Goal: Transaction & Acquisition: Purchase product/service

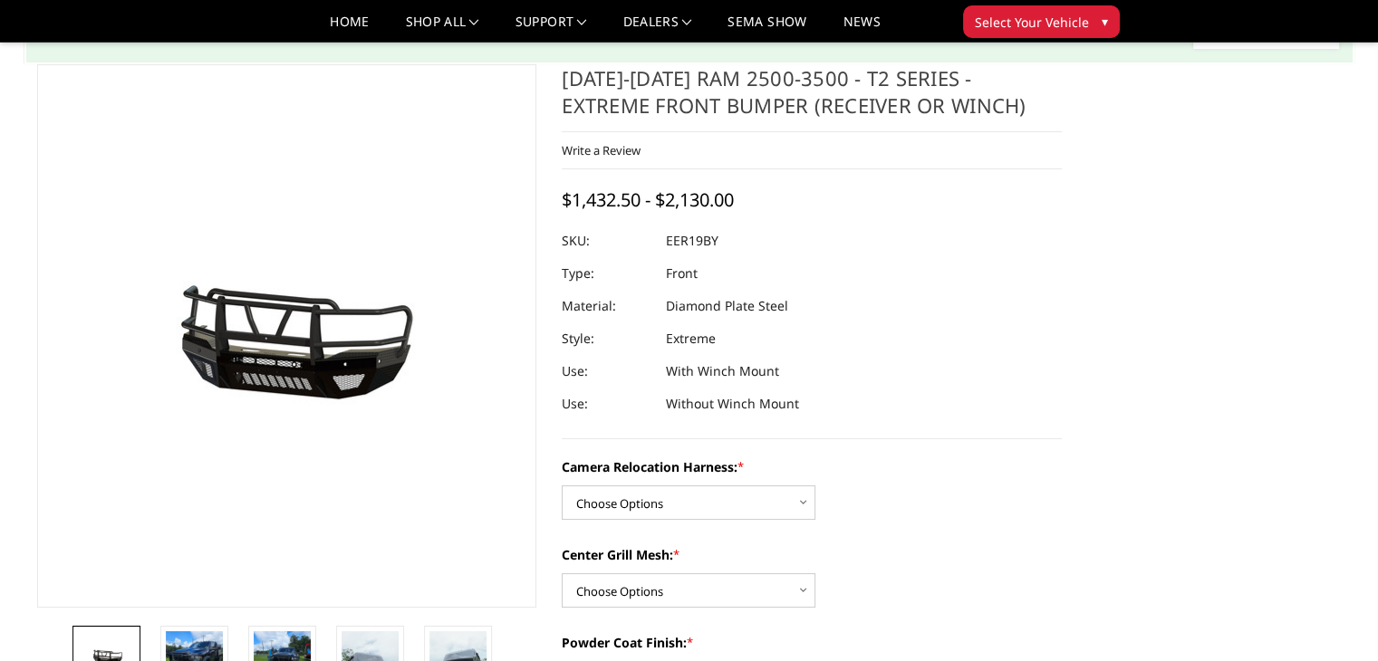
scroll to position [181, 0]
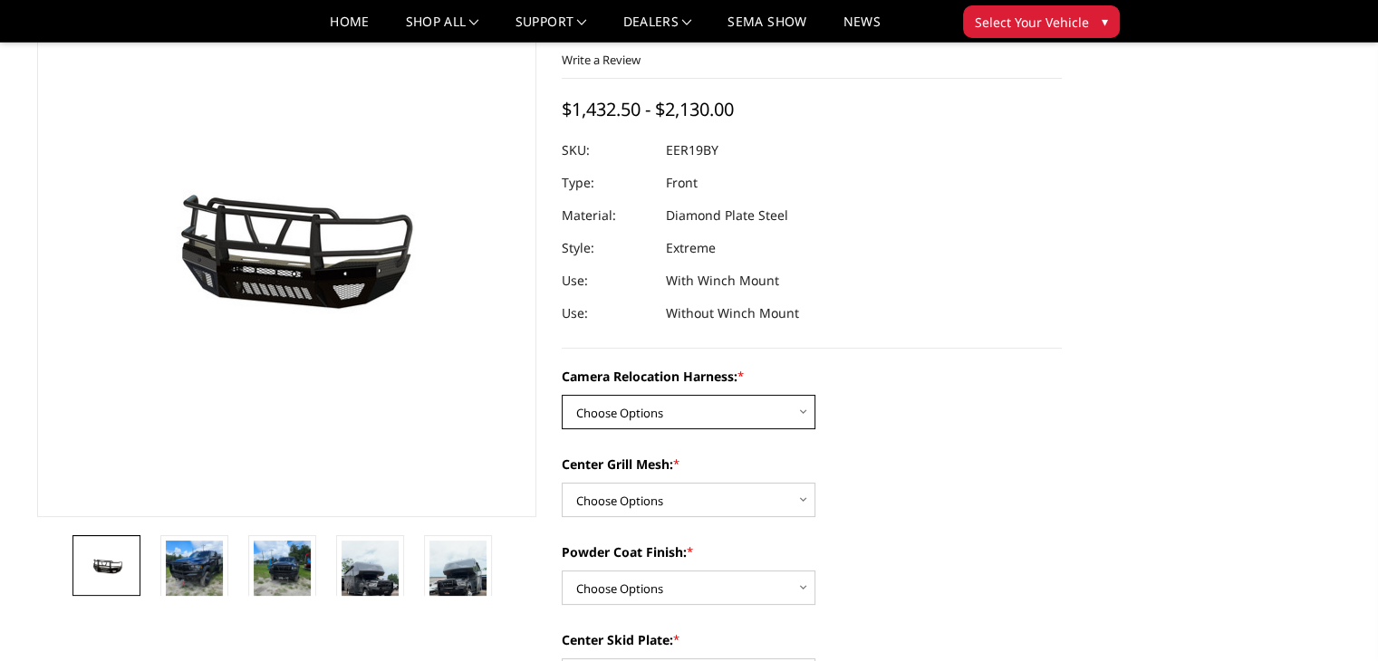
click at [801, 421] on select "Choose Options Without camera harness With camera harness" at bounding box center [689, 412] width 254 height 34
select select "3820"
click at [562, 395] on select "Choose Options Without camera harness With camera harness" at bounding box center [689, 412] width 254 height 34
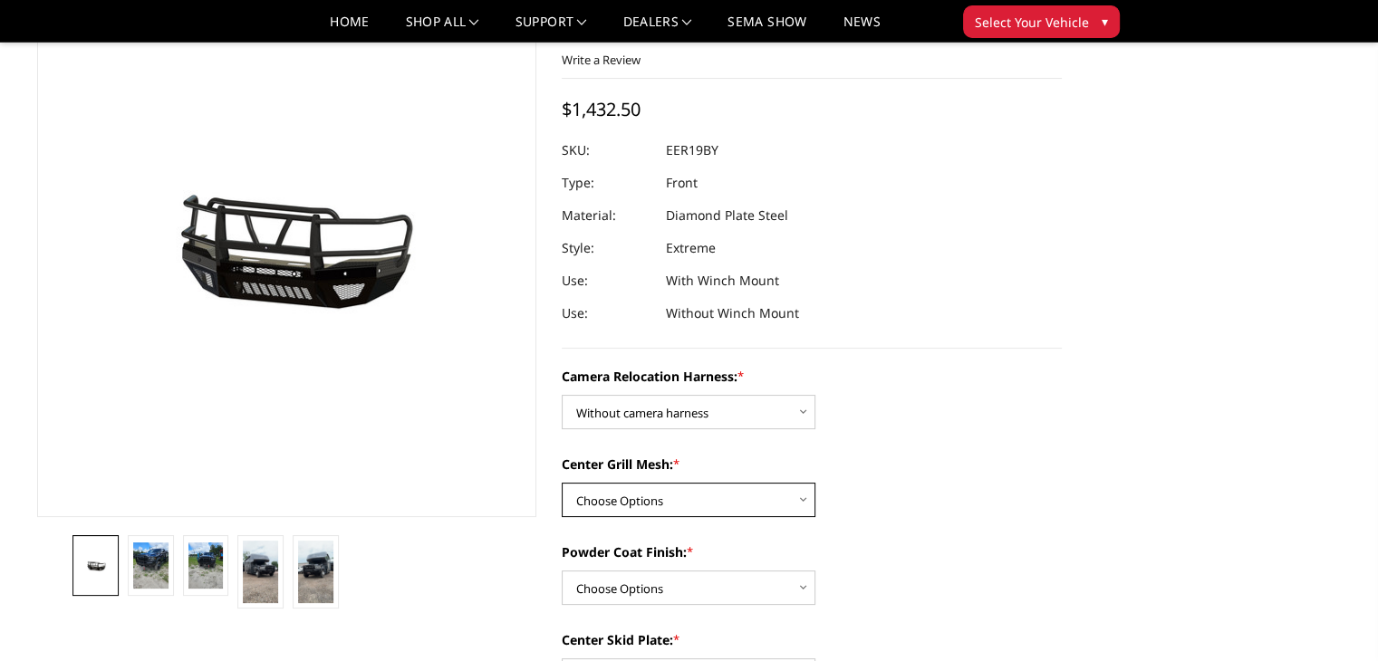
click at [797, 504] on select "Choose Options Without expanded metal With expanded metal" at bounding box center [689, 500] width 254 height 34
click at [772, 500] on select "Choose Options Without expanded metal With expanded metal" at bounding box center [689, 500] width 254 height 34
click at [722, 498] on select "Choose Options Without expanded metal With expanded metal" at bounding box center [689, 500] width 254 height 34
select select "3817"
click at [562, 483] on select "Choose Options Without expanded metal With expanded metal" at bounding box center [689, 500] width 254 height 34
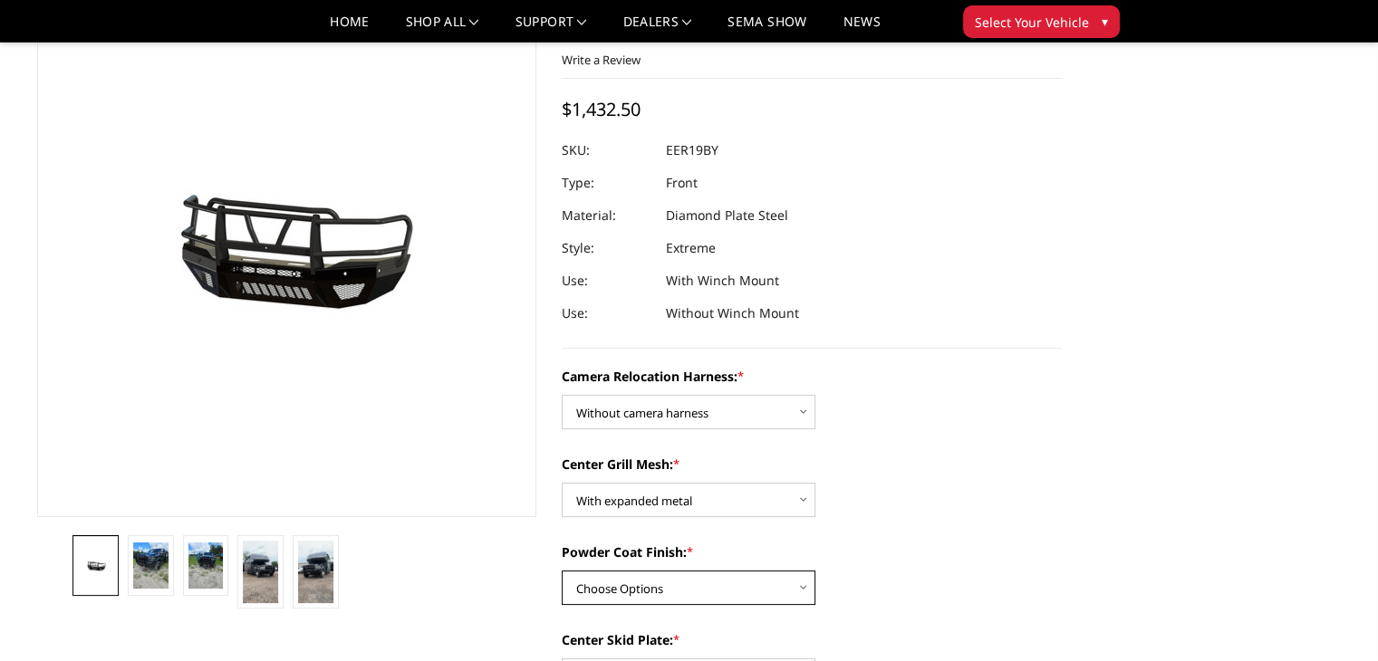
click at [797, 587] on select "Choose Options Textured Black Powder Coat Gloss Black Powder Coat Bare Metal" at bounding box center [689, 588] width 254 height 34
select select "3816"
click at [562, 571] on select "Choose Options Textured Black Powder Coat Gloss Black Powder Coat Bare Metal" at bounding box center [689, 588] width 254 height 34
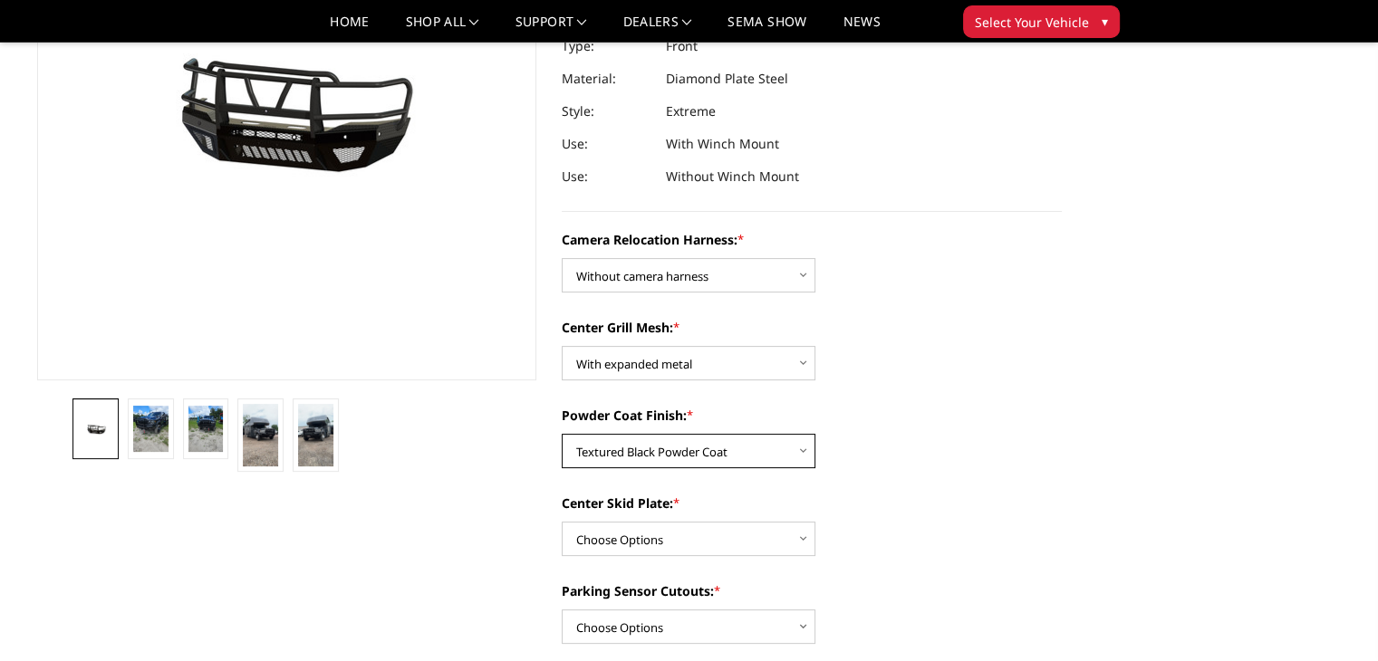
scroll to position [362, 0]
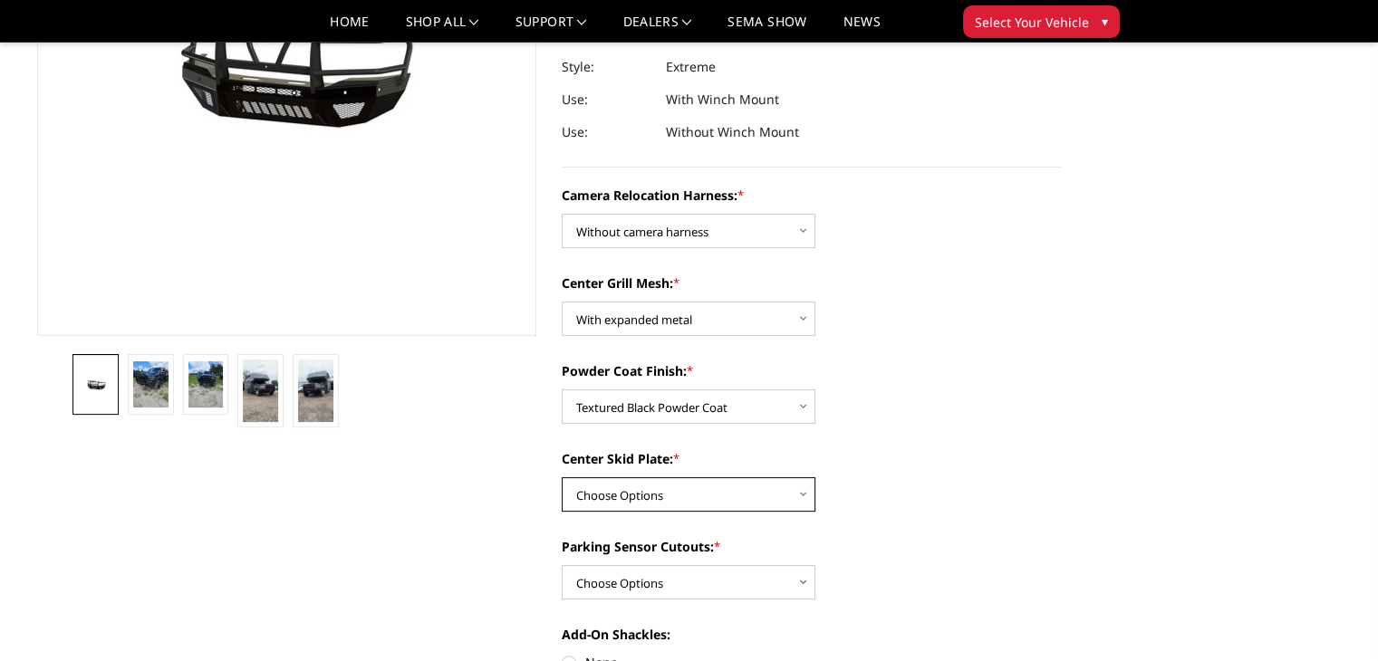
click at [796, 499] on select "Choose Options Winch Mount Skid Plate Standard Skid Plate (included) 2" Receive…" at bounding box center [689, 494] width 254 height 34
select select "3813"
click at [562, 477] on select "Choose Options Winch Mount Skid Plate Standard Skid Plate (included) 2" Receive…" at bounding box center [689, 494] width 254 height 34
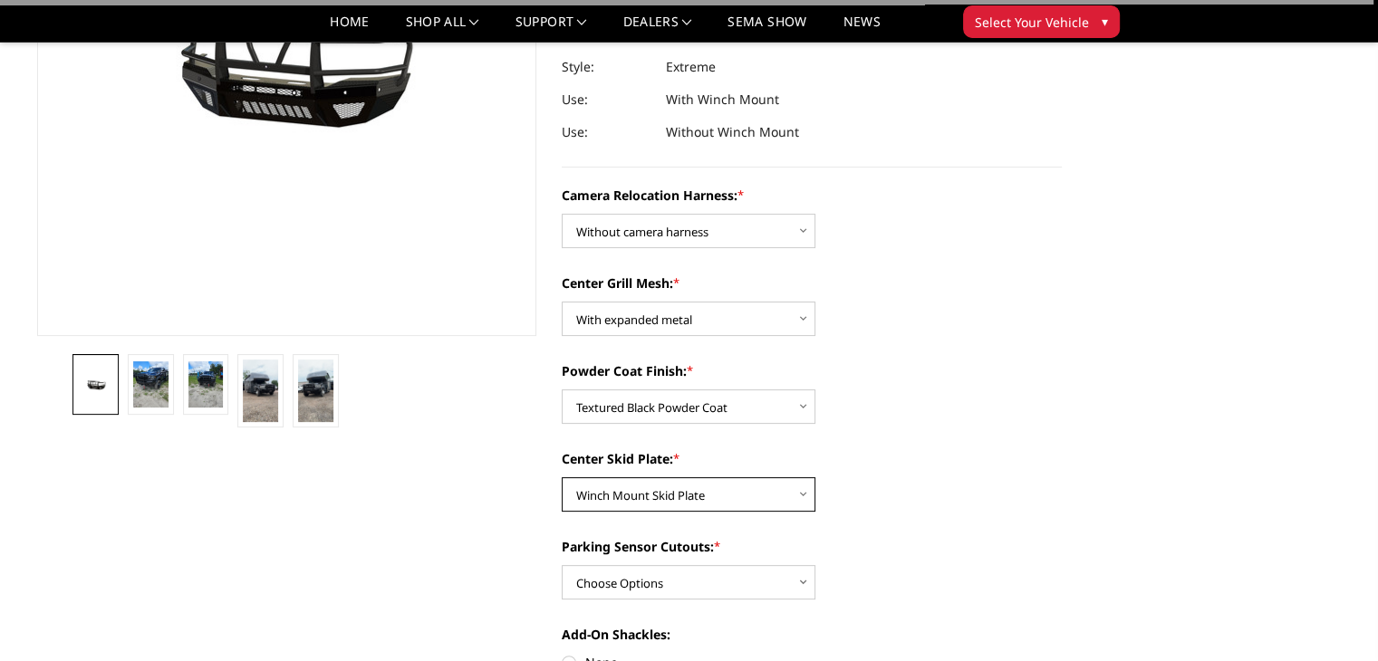
scroll to position [543, 0]
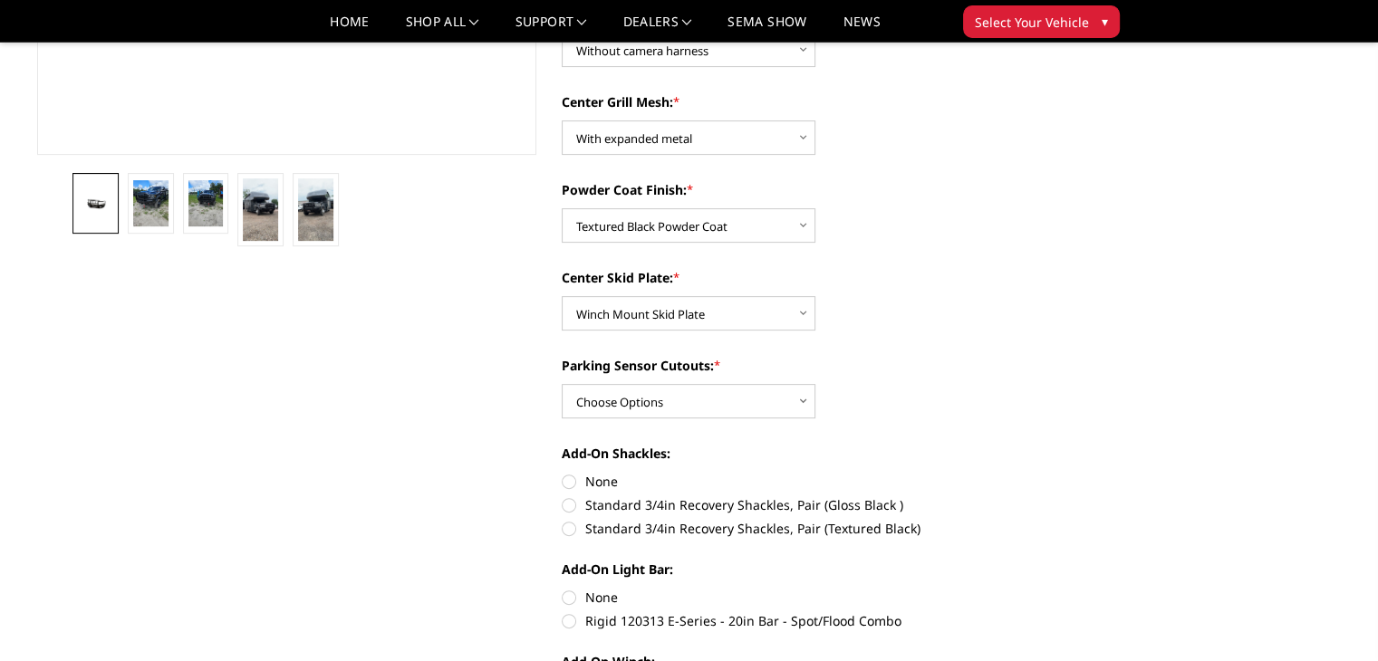
click at [565, 479] on label "None" at bounding box center [812, 481] width 500 height 19
click at [562, 473] on input "None" at bounding box center [562, 472] width 1 height 1
radio input "true"
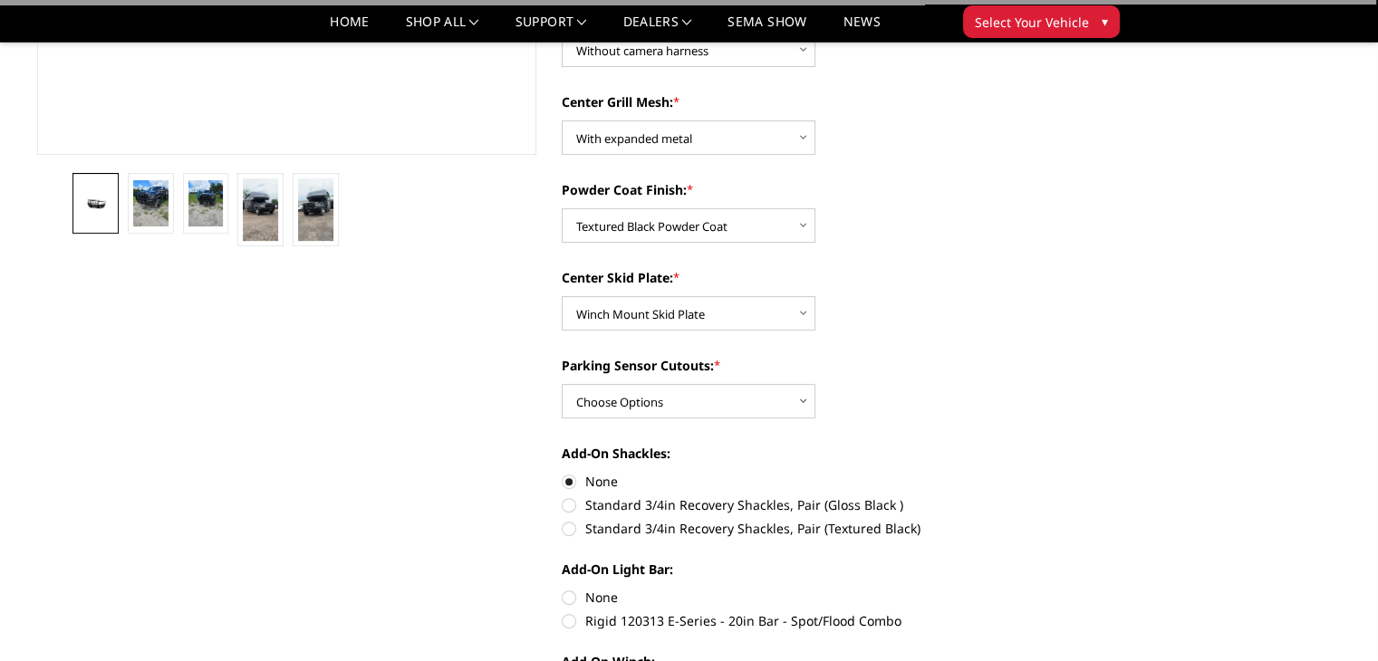
click at [565, 599] on label "None" at bounding box center [812, 597] width 500 height 19
click at [562, 589] on input "None" at bounding box center [562, 588] width 1 height 1
radio input "true"
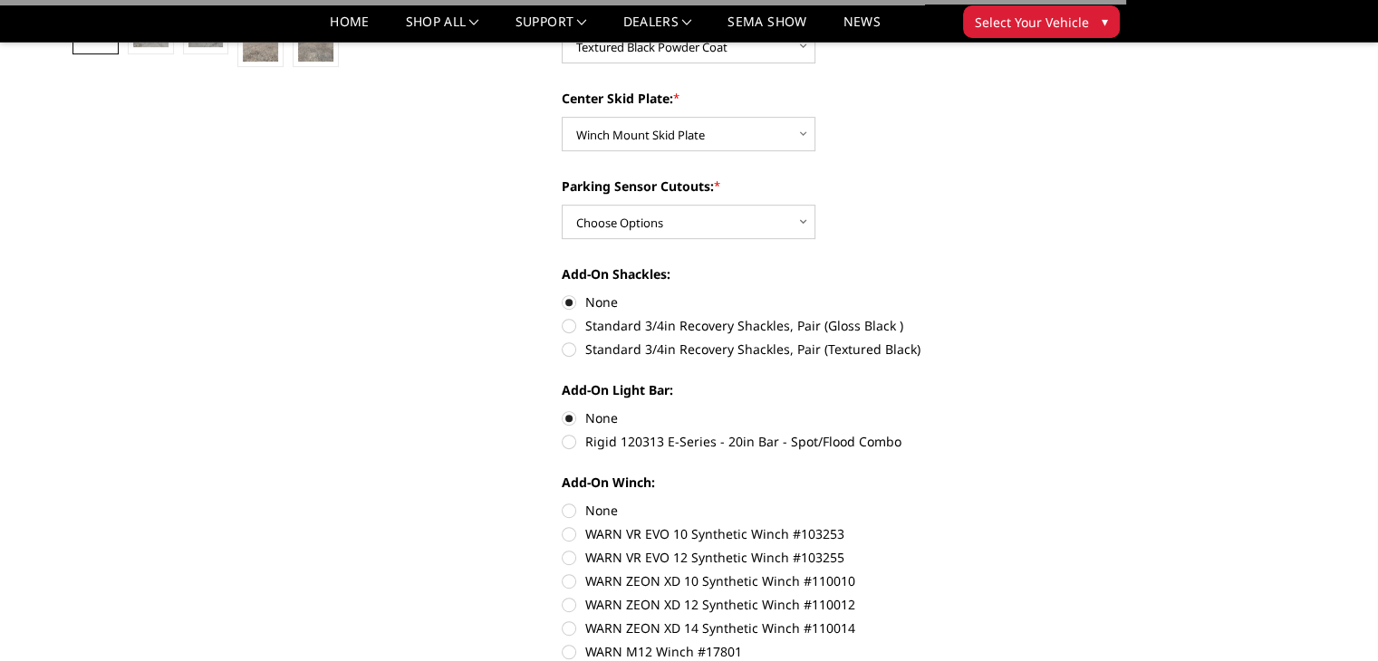
scroll to position [725, 0]
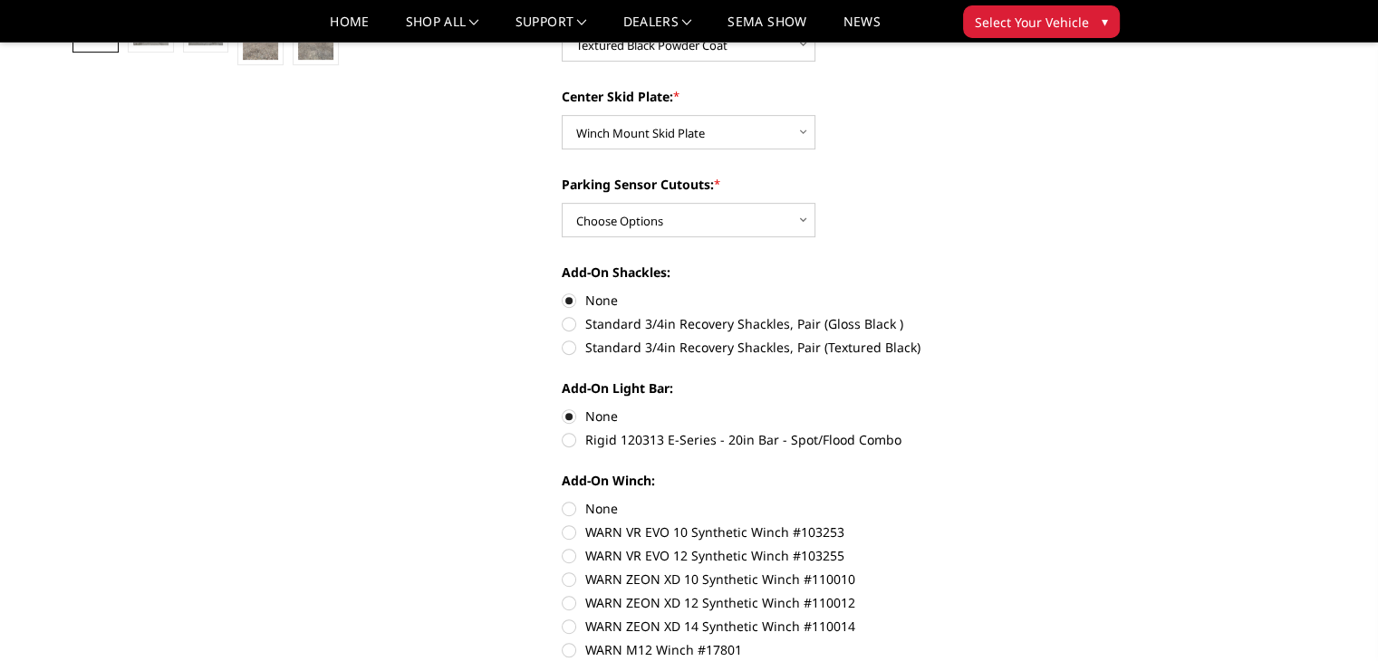
click at [568, 512] on label "None" at bounding box center [812, 508] width 500 height 19
click at [562, 500] on input "None" at bounding box center [562, 499] width 1 height 1
radio input "true"
click at [807, 215] on select "Choose Options Yes - With Parking Sensor Cutouts" at bounding box center [689, 220] width 254 height 34
select select "3810"
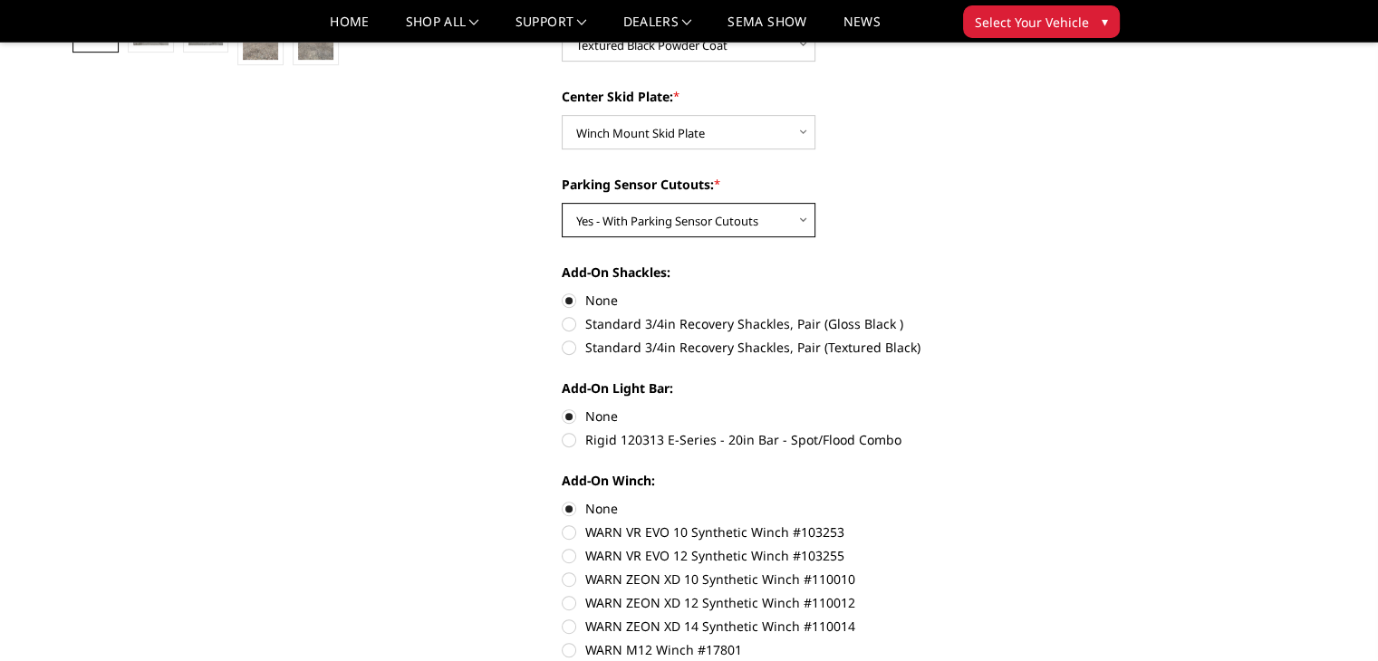
click at [562, 203] on select "Choose Options Yes - With Parking Sensor Cutouts" at bounding box center [689, 220] width 254 height 34
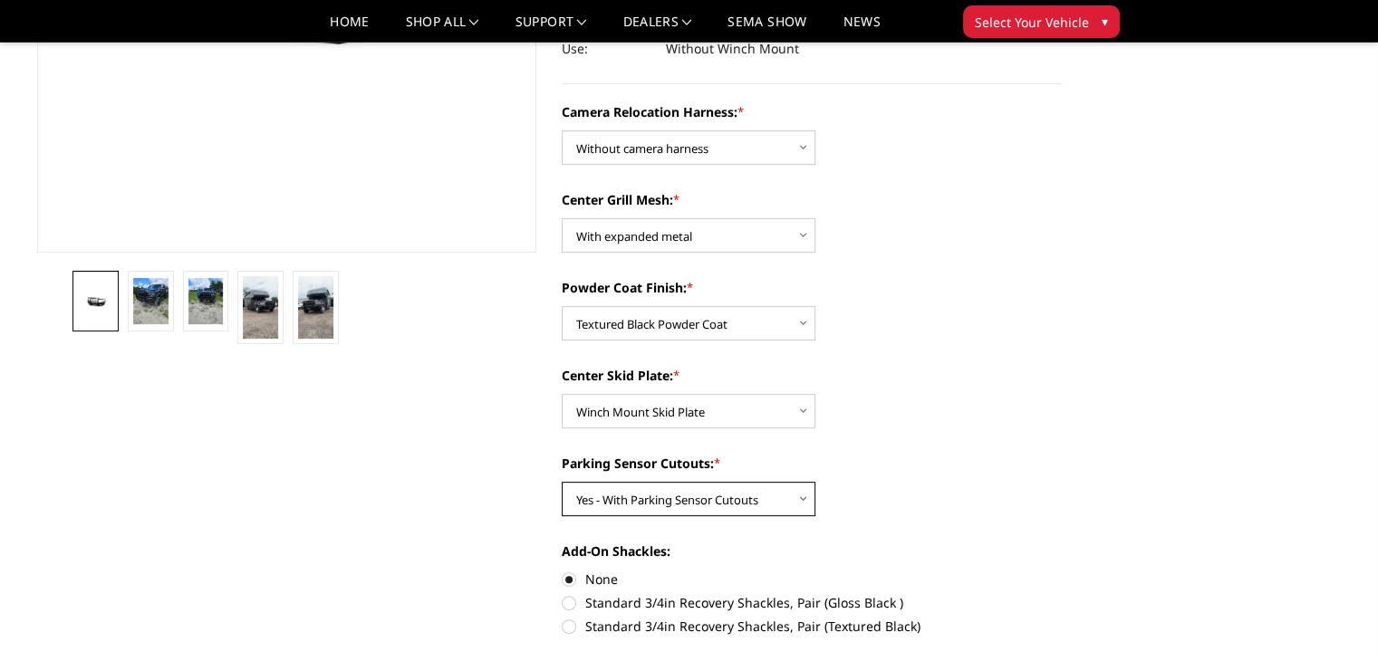
scroll to position [453, 0]
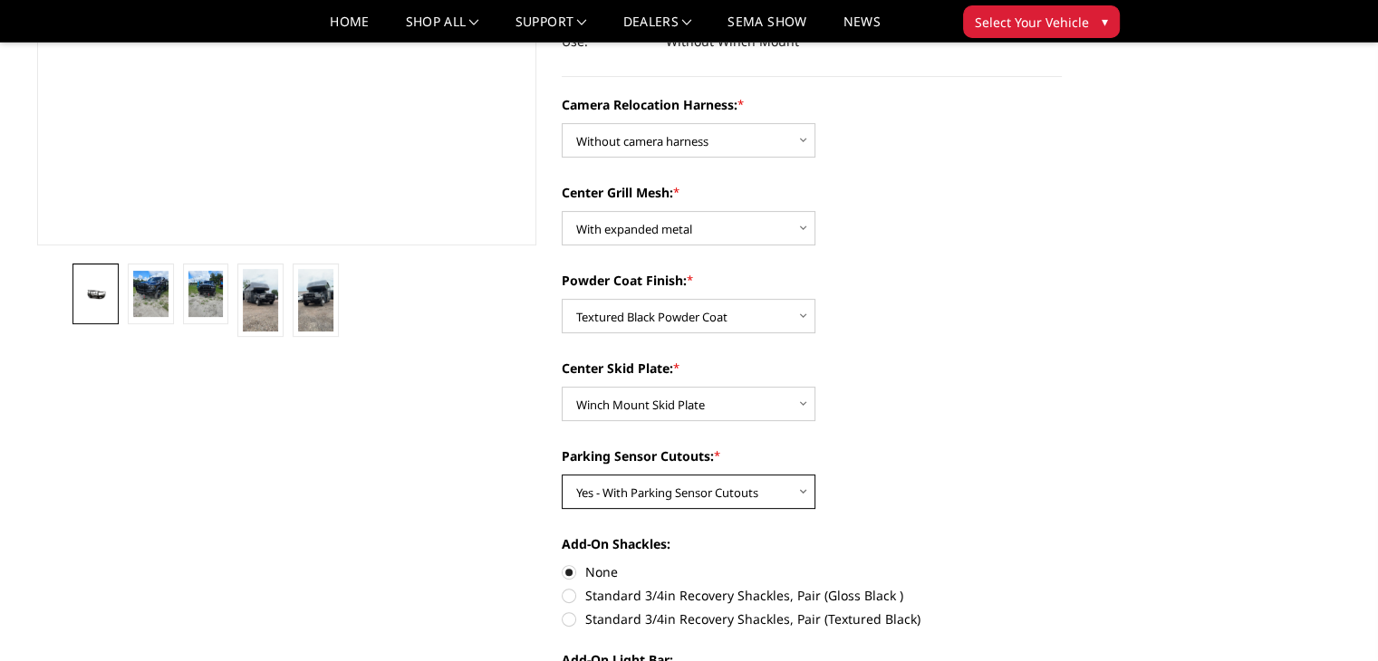
click at [801, 490] on select "Choose Options Yes - With Parking Sensor Cutouts" at bounding box center [689, 492] width 254 height 34
click at [562, 475] on select "Choose Options Yes - With Parking Sensor Cutouts" at bounding box center [689, 492] width 254 height 34
click at [803, 494] on select "Choose Options Yes - With Parking Sensor Cutouts" at bounding box center [689, 492] width 254 height 34
click at [942, 506] on div "Parking Sensor Cutouts: * Choose Options Yes - With Parking Sensor Cutouts" at bounding box center [812, 478] width 500 height 62
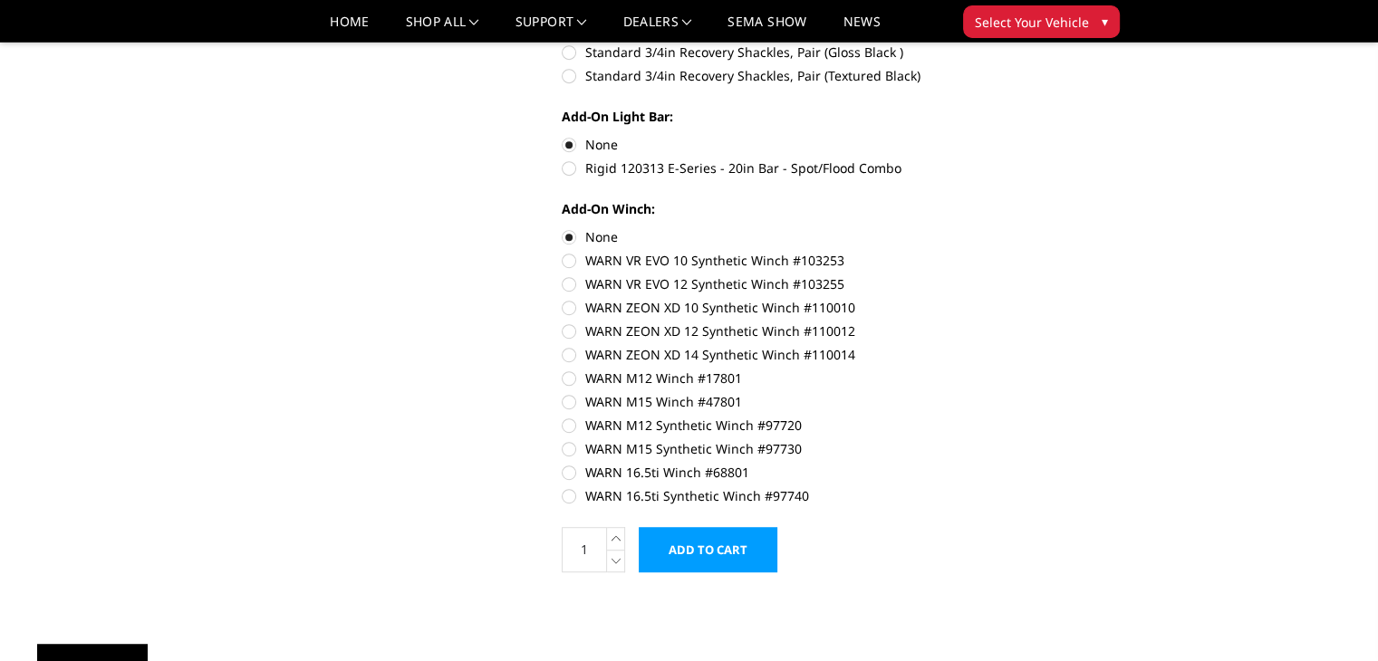
scroll to position [1087, 0]
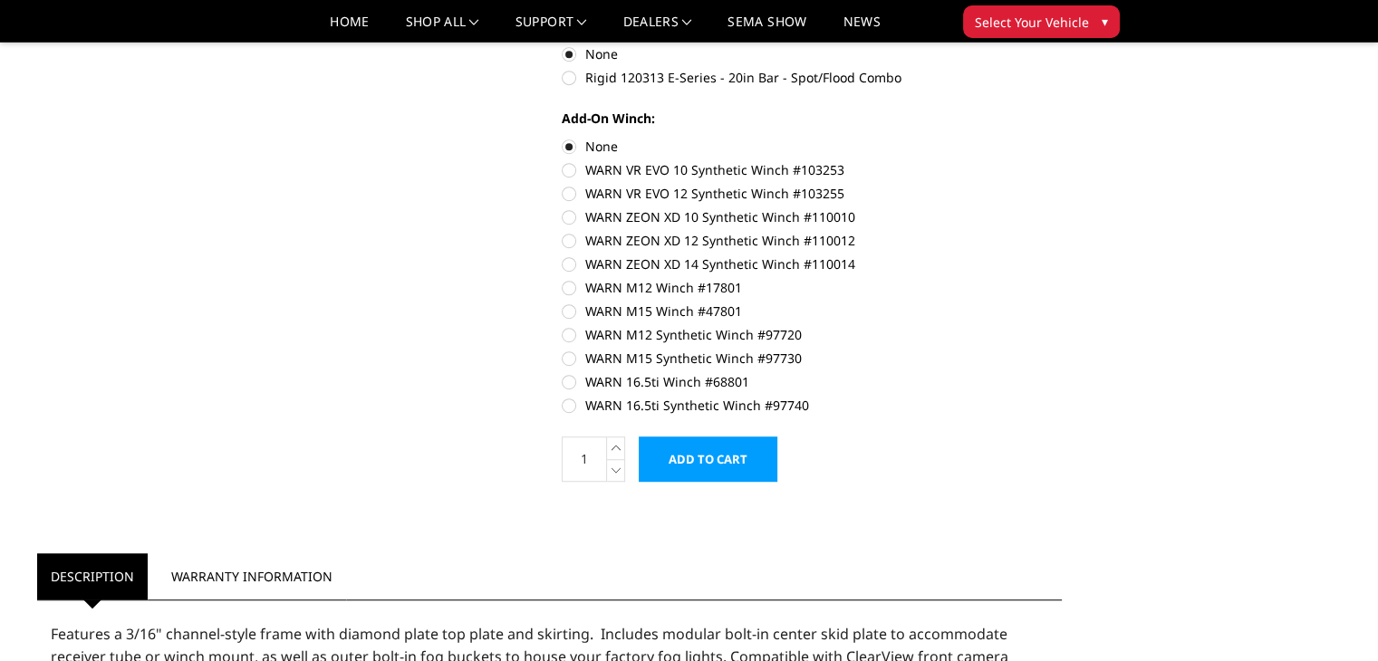
click at [721, 459] on input "Add to Cart" at bounding box center [708, 459] width 139 height 45
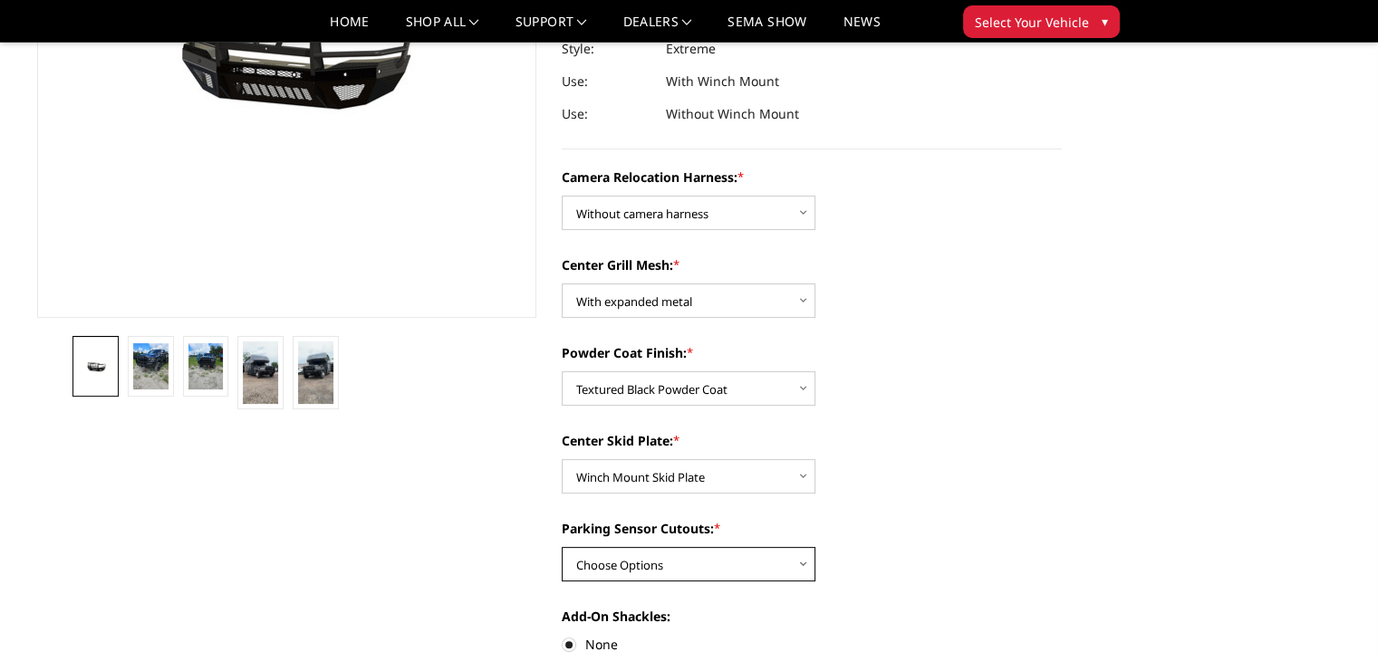
scroll to position [475, 0]
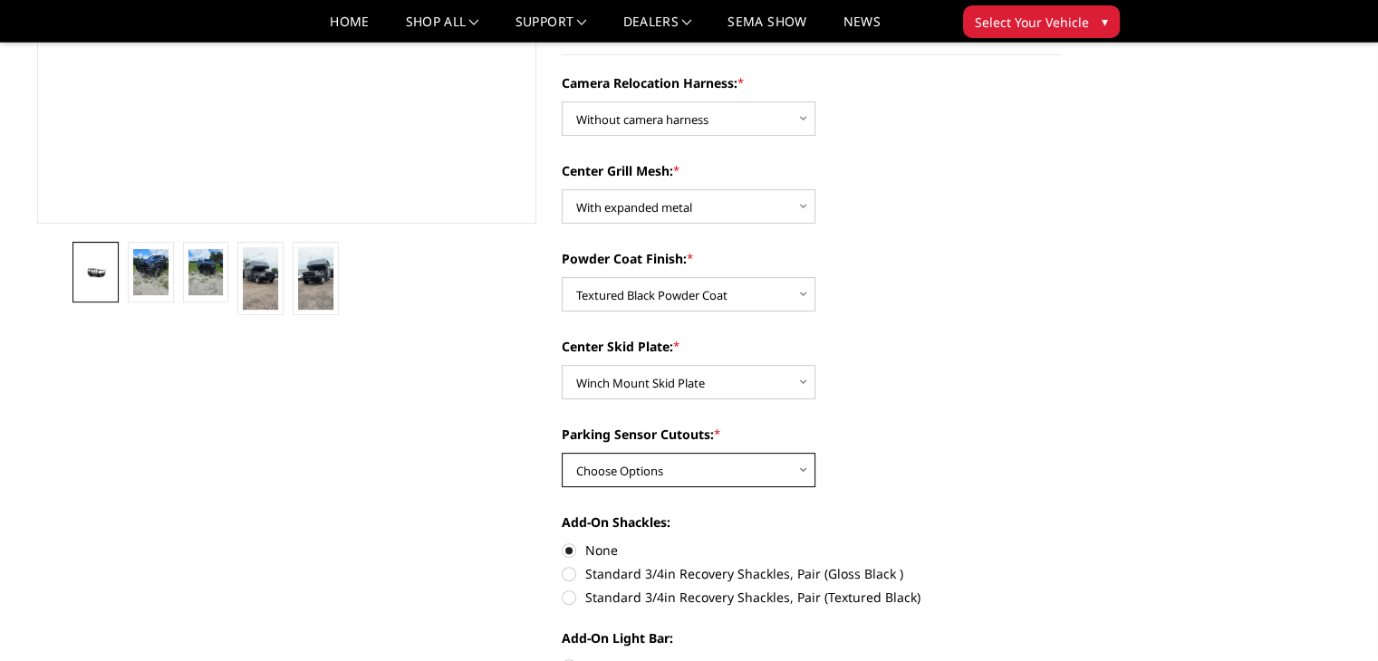
click at [796, 475] on select "Choose Options Yes - With Parking Sensor Cutouts" at bounding box center [689, 470] width 254 height 34
select select "3810"
click at [562, 453] on select "Choose Options Yes - With Parking Sensor Cutouts" at bounding box center [689, 470] width 254 height 34
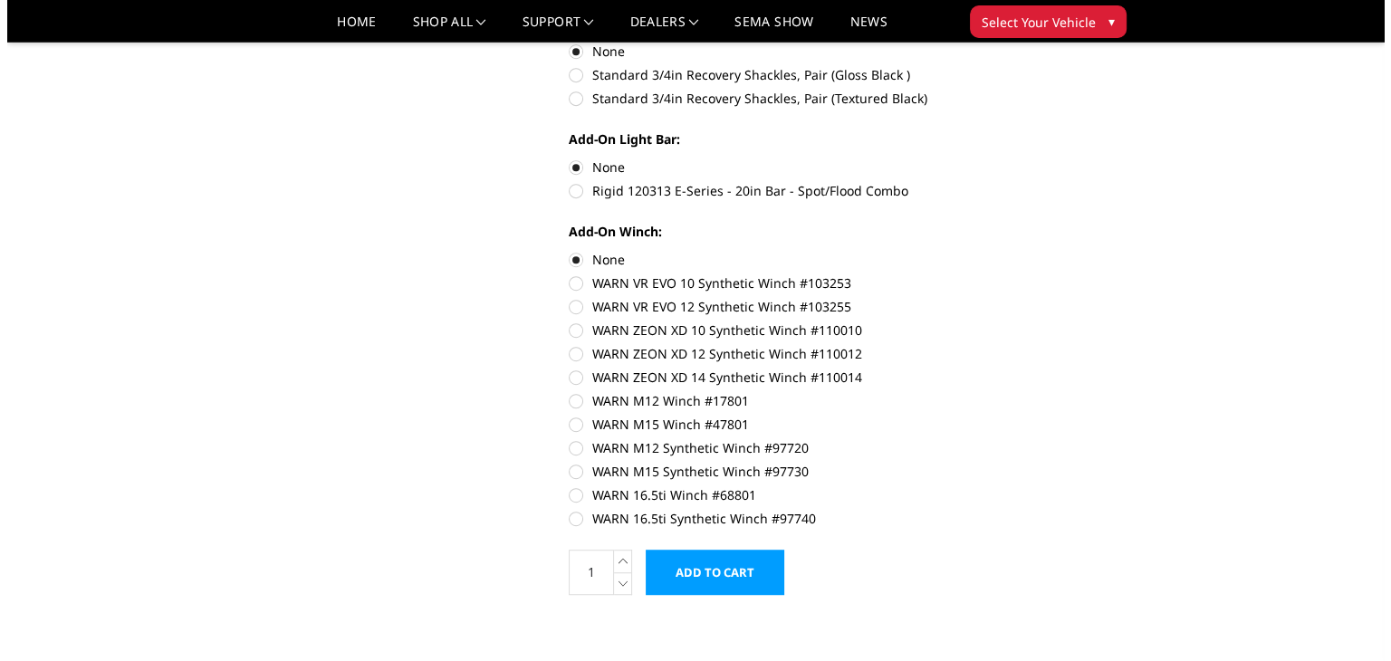
scroll to position [1268, 0]
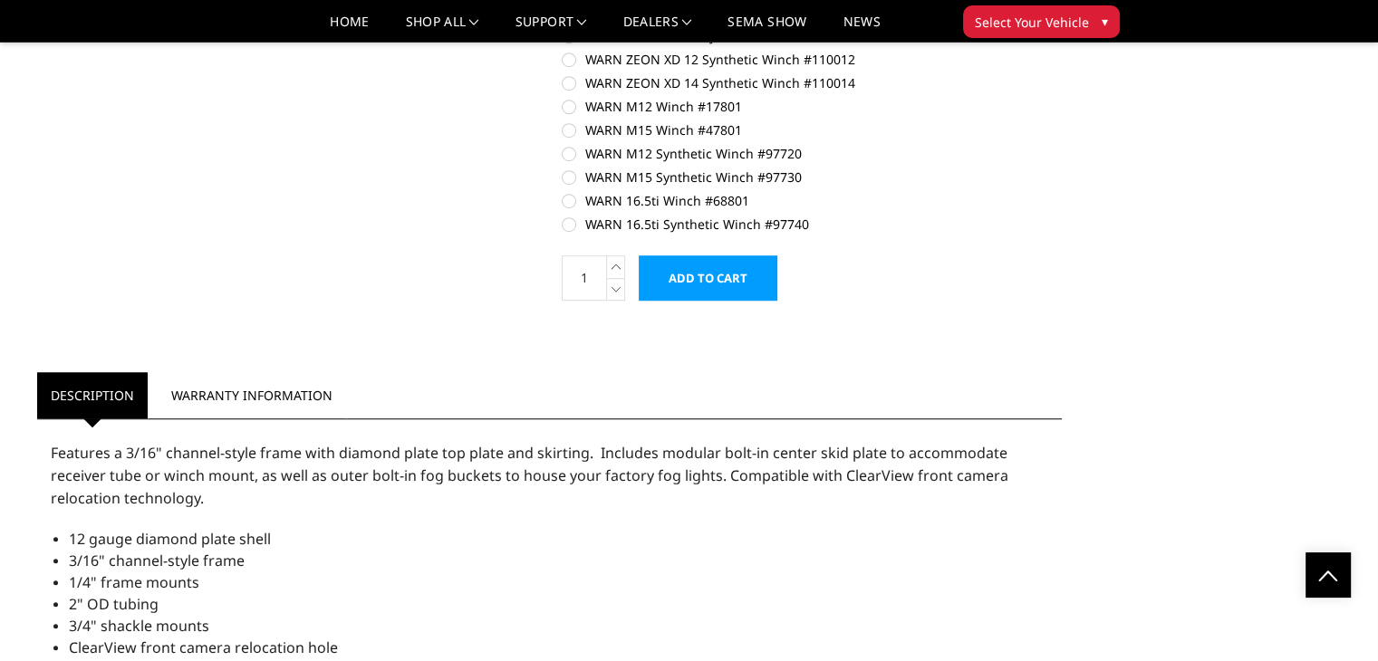
click at [721, 292] on input "Add to Cart" at bounding box center [708, 277] width 139 height 45
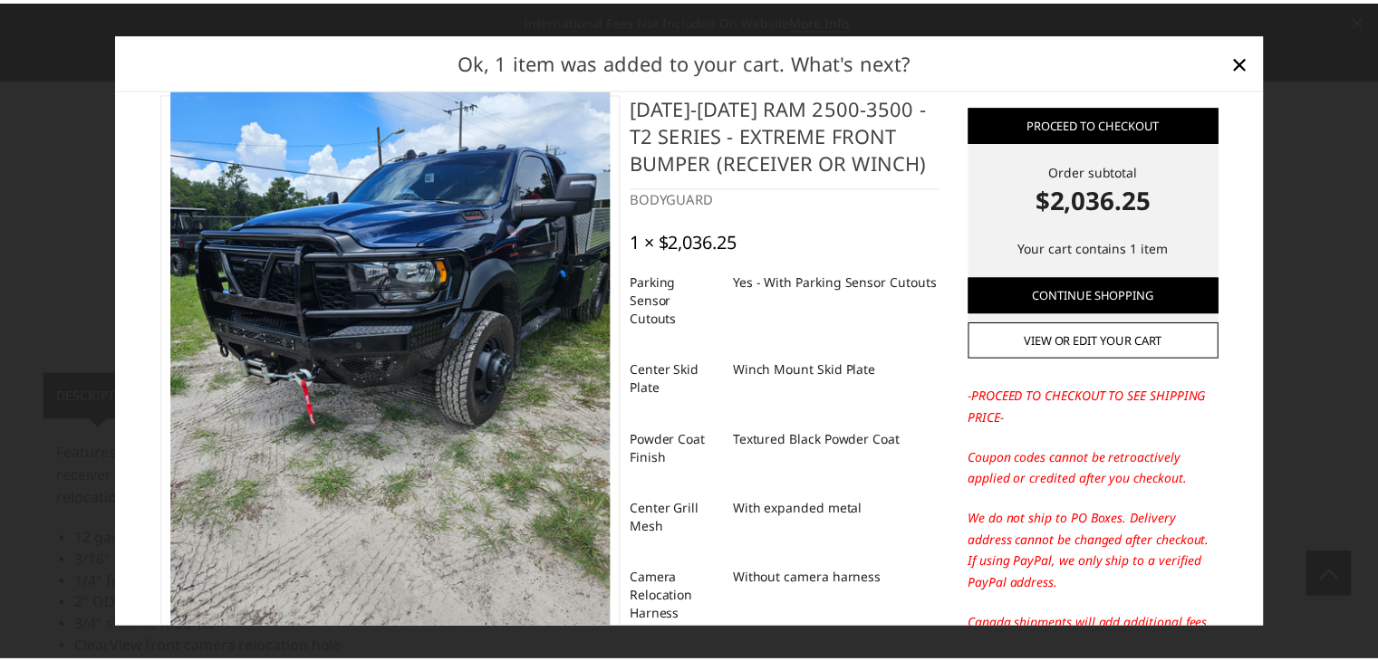
scroll to position [0, 0]
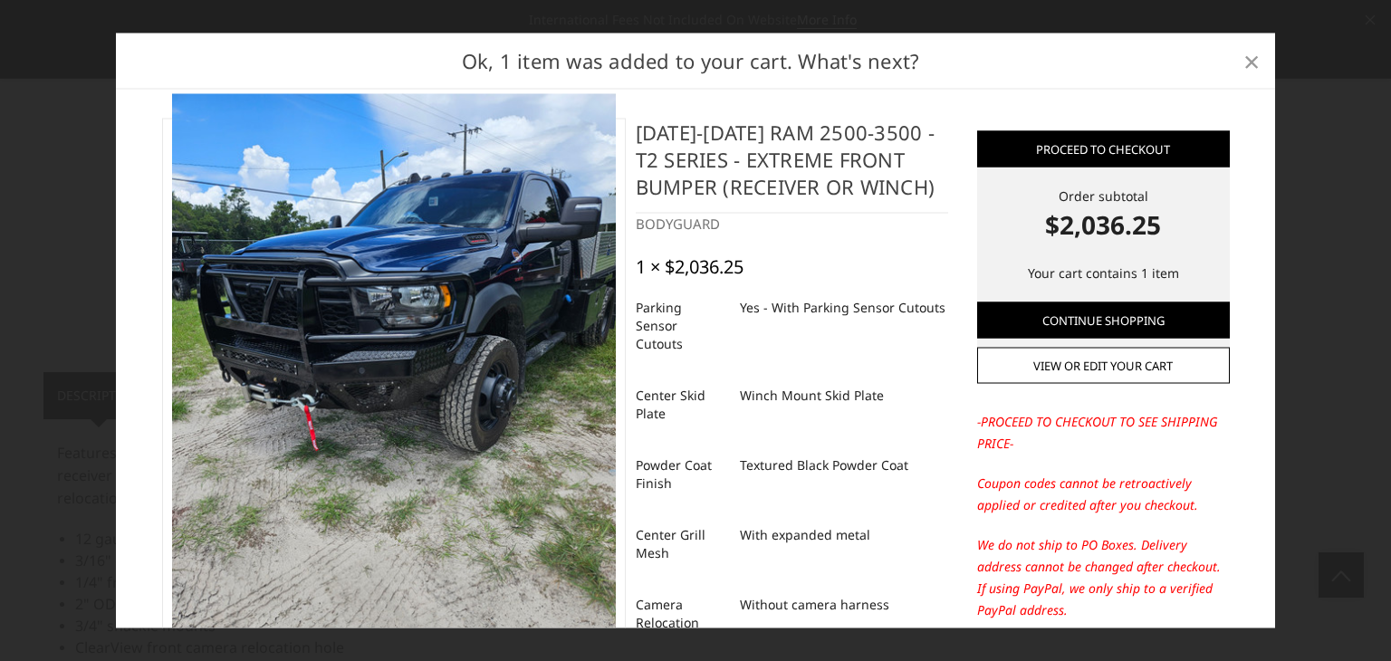
click at [1248, 65] on span "×" at bounding box center [1252, 60] width 16 height 39
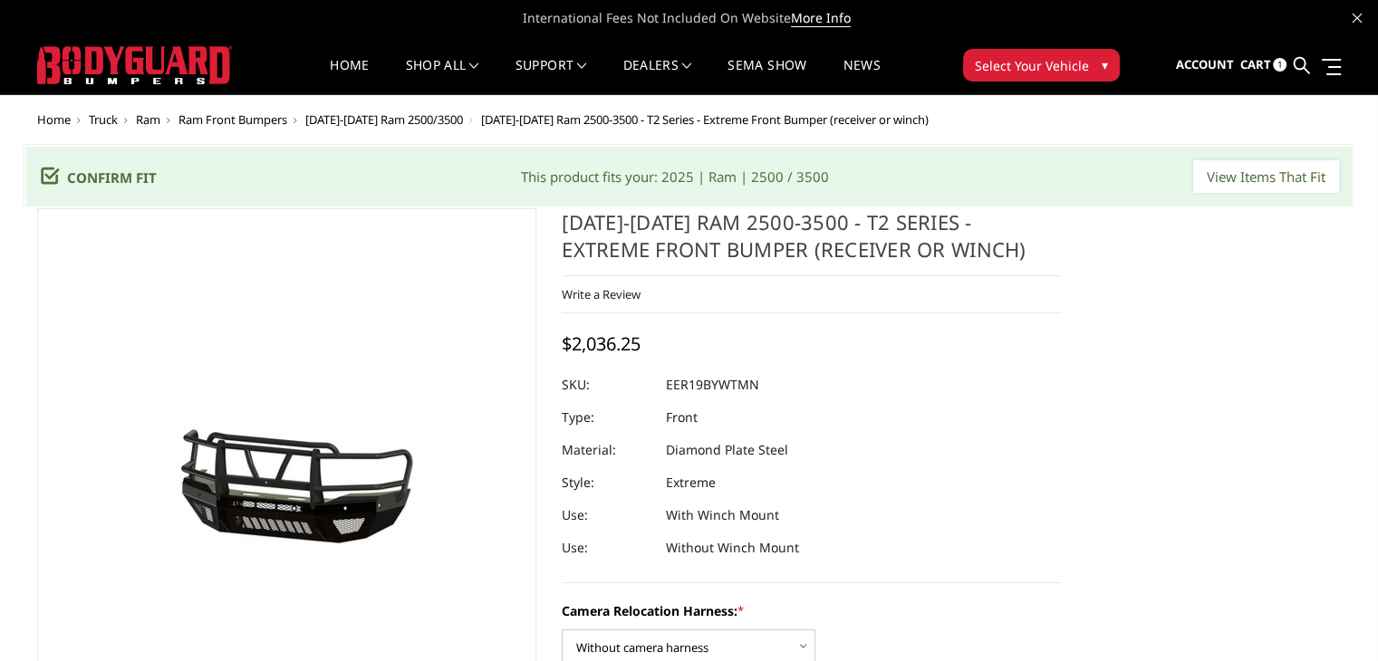
click at [1263, 67] on span "Cart" at bounding box center [1254, 64] width 31 height 16
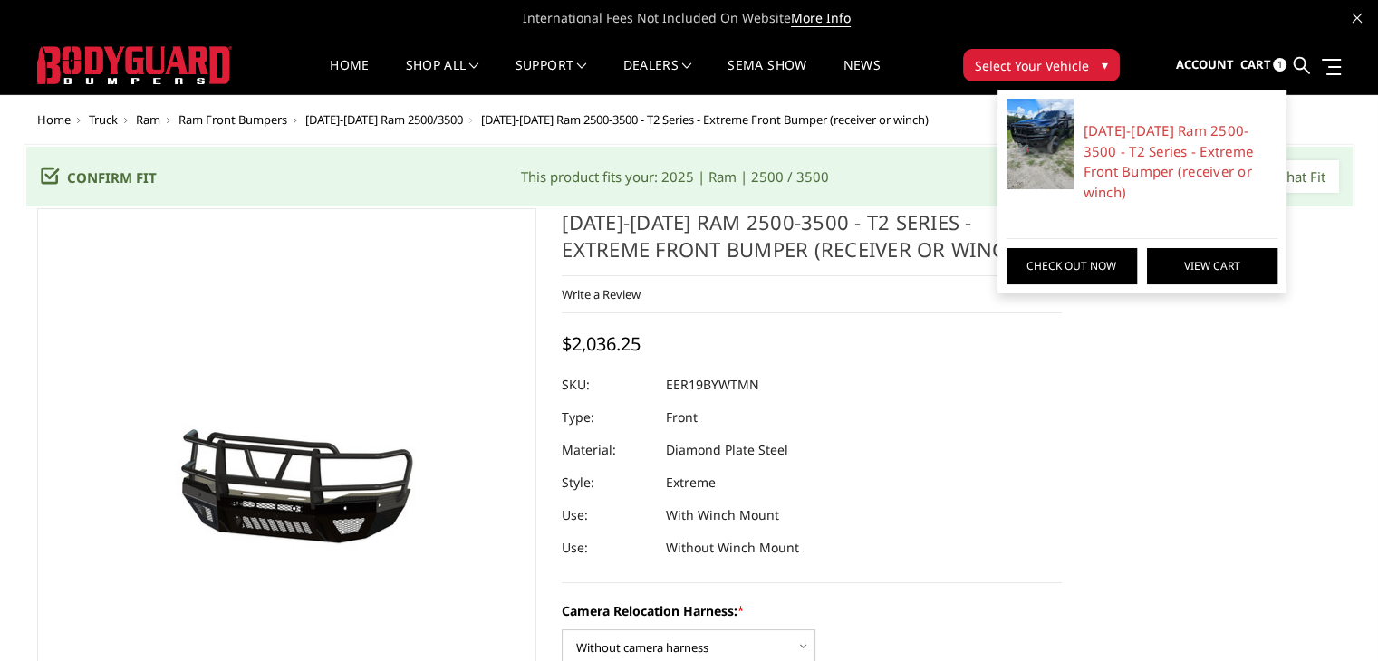
click at [1237, 248] on link "View Cart" at bounding box center [1212, 266] width 130 height 36
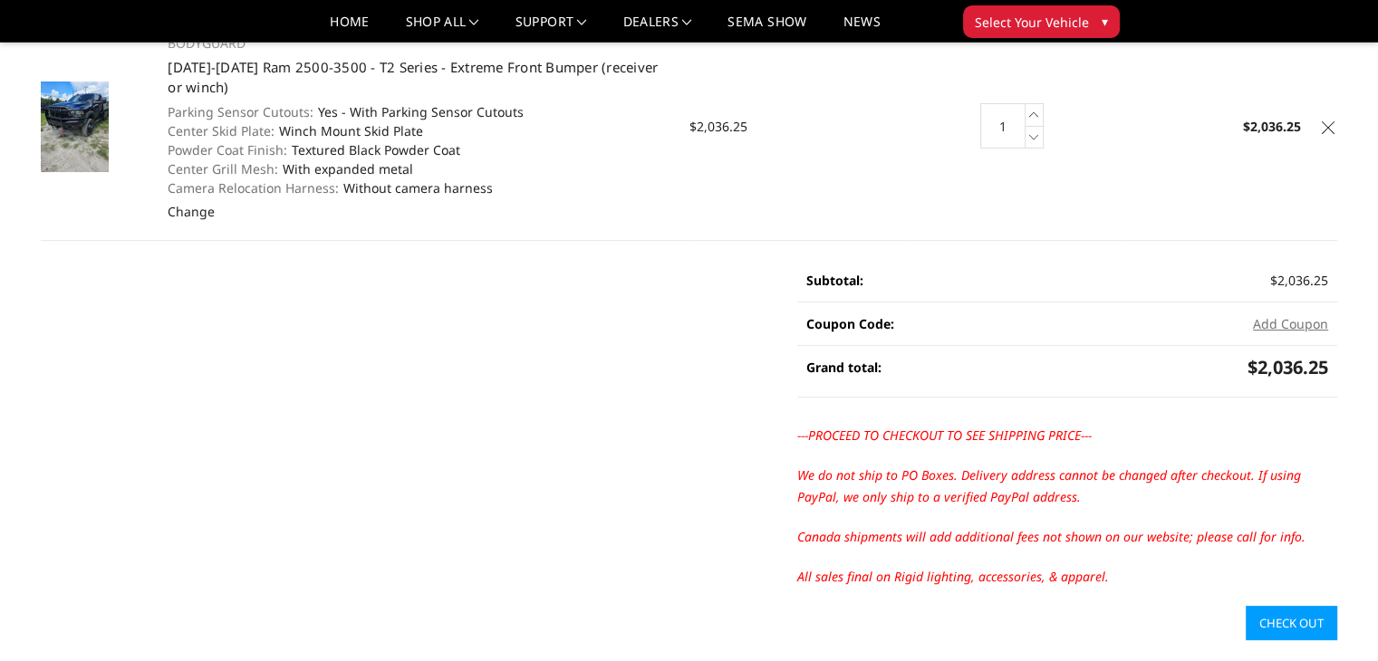
scroll to position [272, 0]
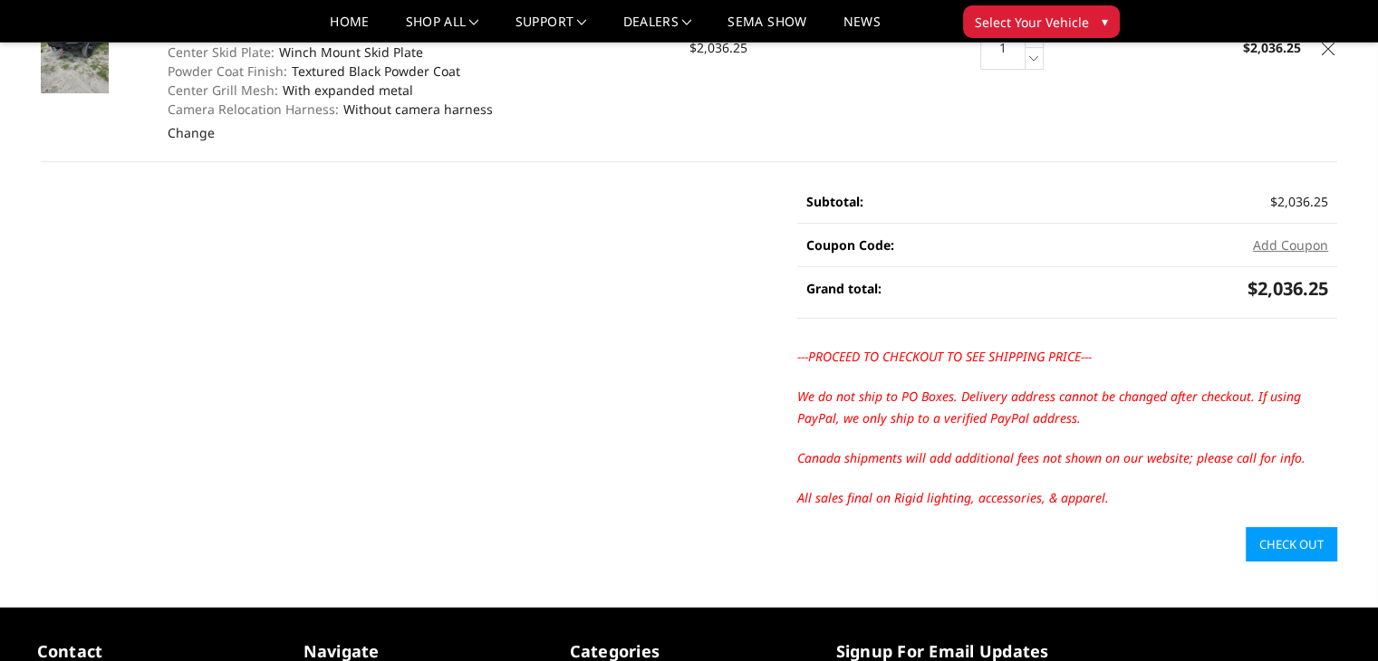
click at [1277, 545] on link "Check out" at bounding box center [1290, 544] width 91 height 34
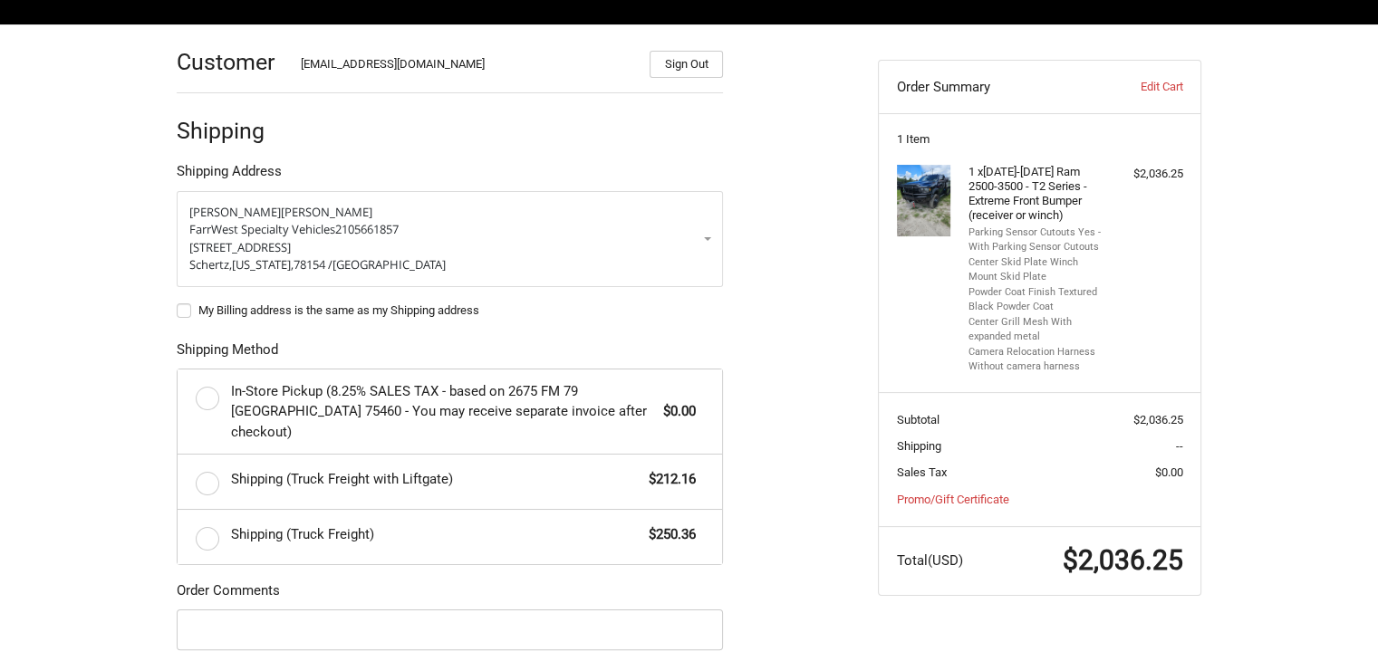
scroll to position [216, 0]
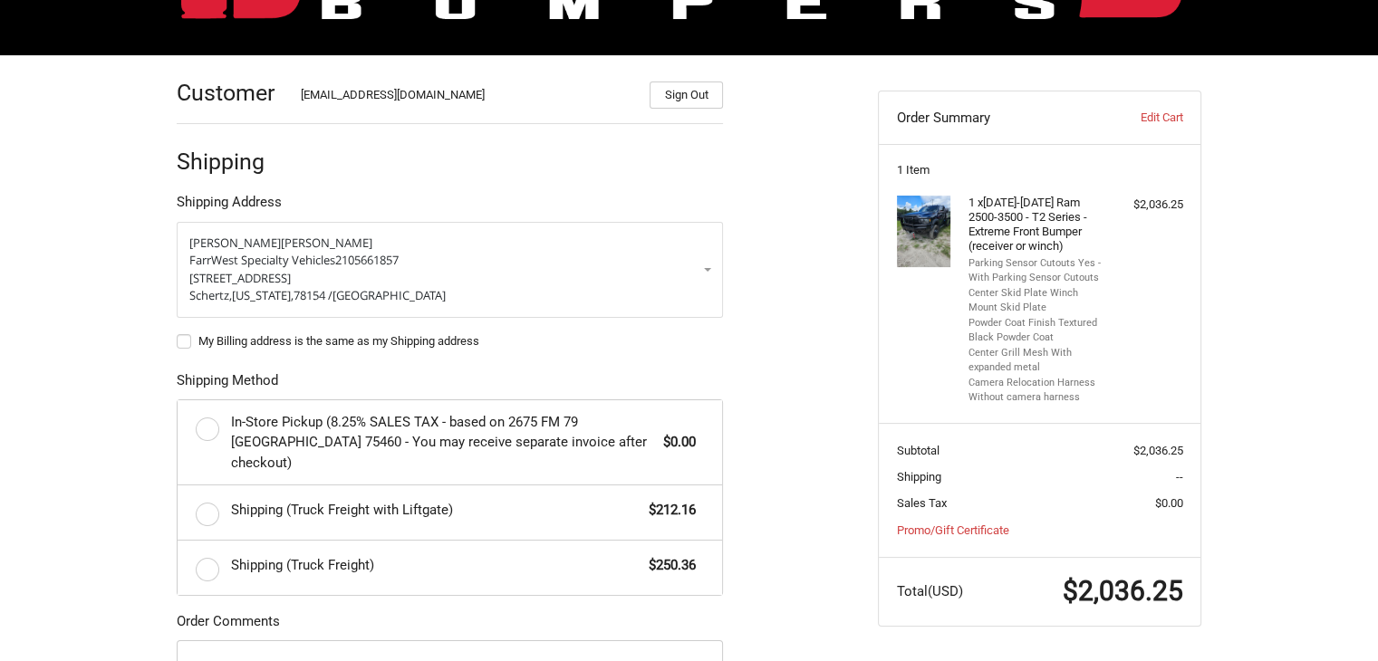
click at [184, 341] on label "My Billing address is the same as my Shipping address" at bounding box center [450, 341] width 546 height 14
click at [178, 333] on input "My Billing address is the same as my Shipping address" at bounding box center [177, 332] width 1 height 1
checkbox input "true"
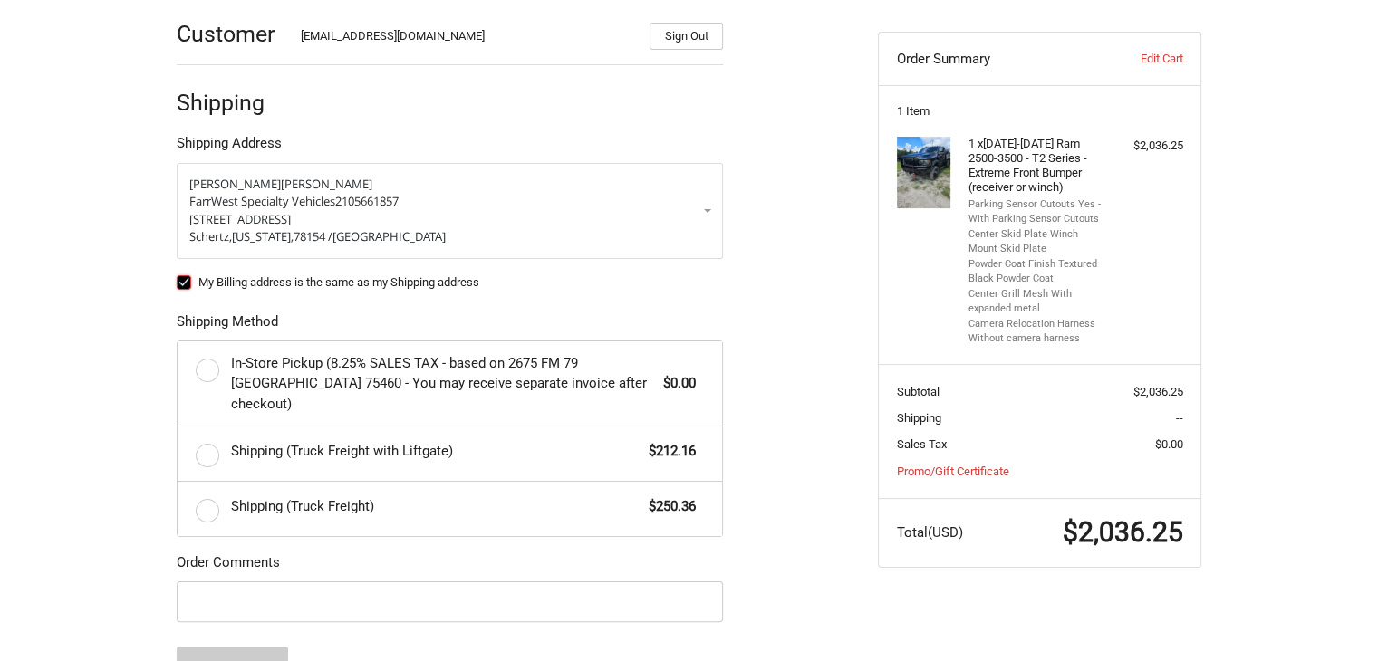
scroll to position [307, 0]
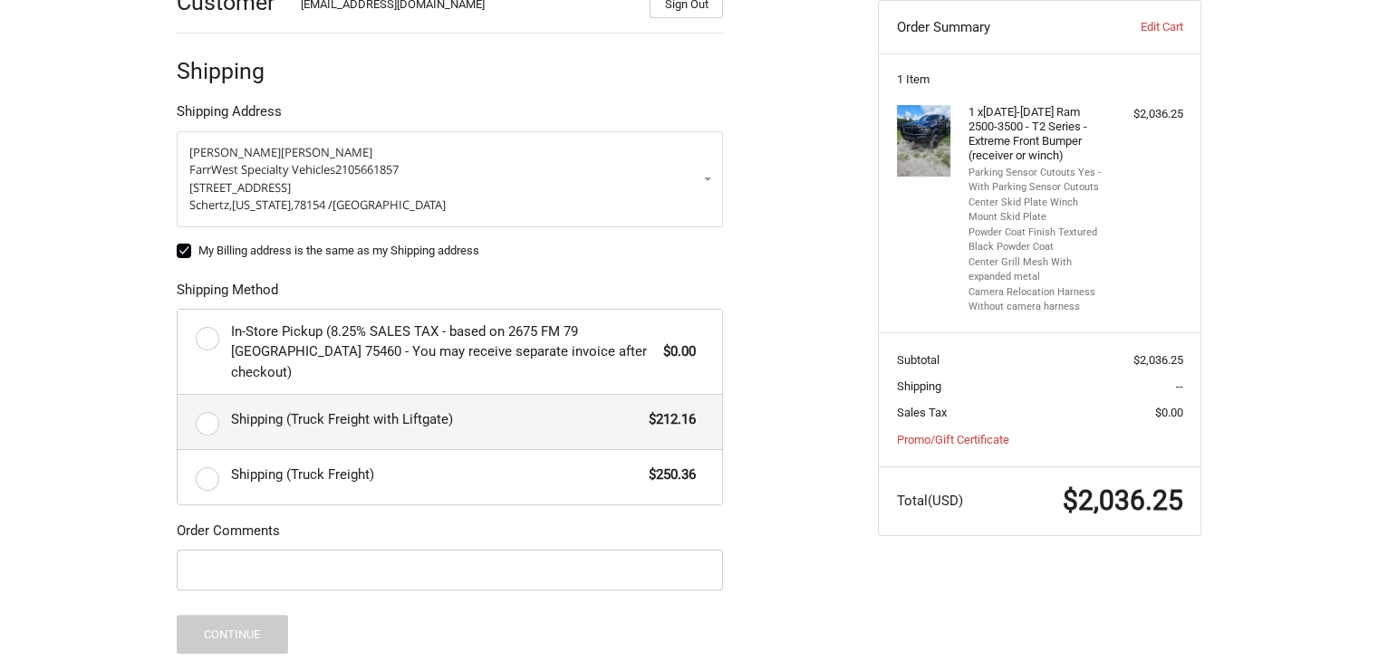
click at [207, 401] on label "Shipping (Truck Freight with Liftgate) $212.16" at bounding box center [450, 422] width 544 height 54
click at [178, 396] on input "Shipping (Truck Freight with Liftgate) $212.16" at bounding box center [178, 395] width 1 height 1
radio input "true"
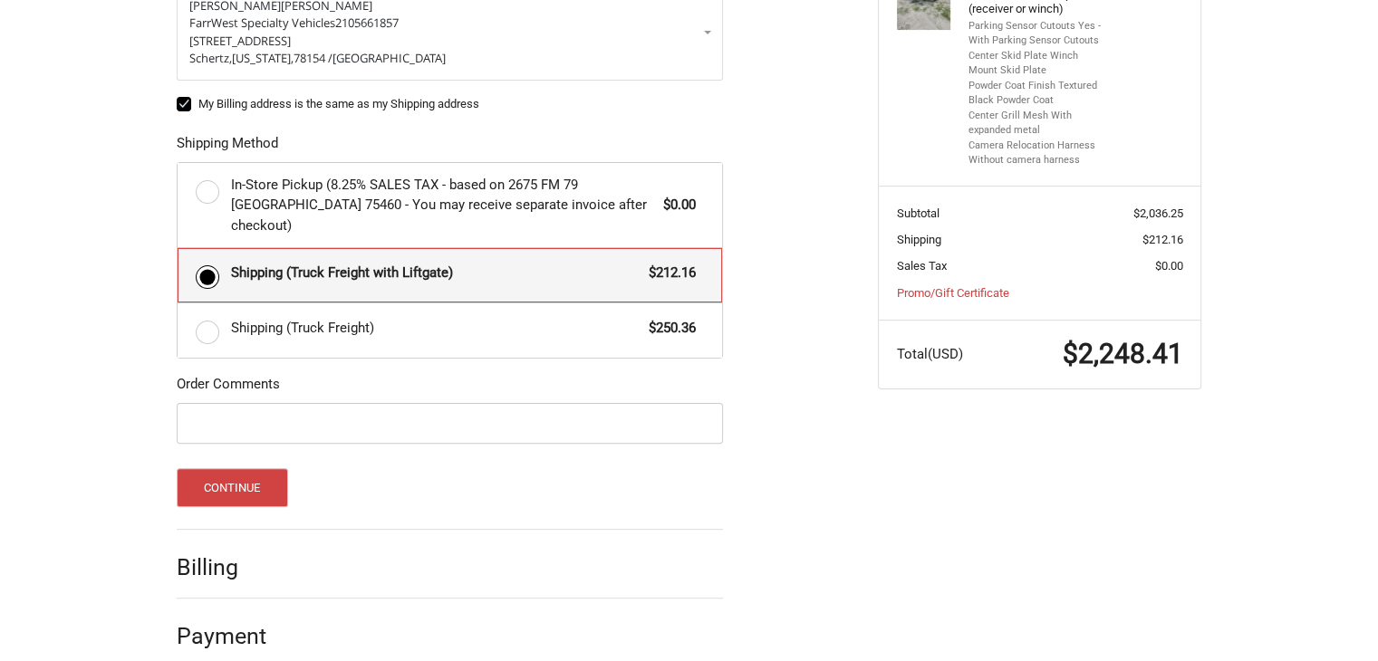
scroll to position [455, 0]
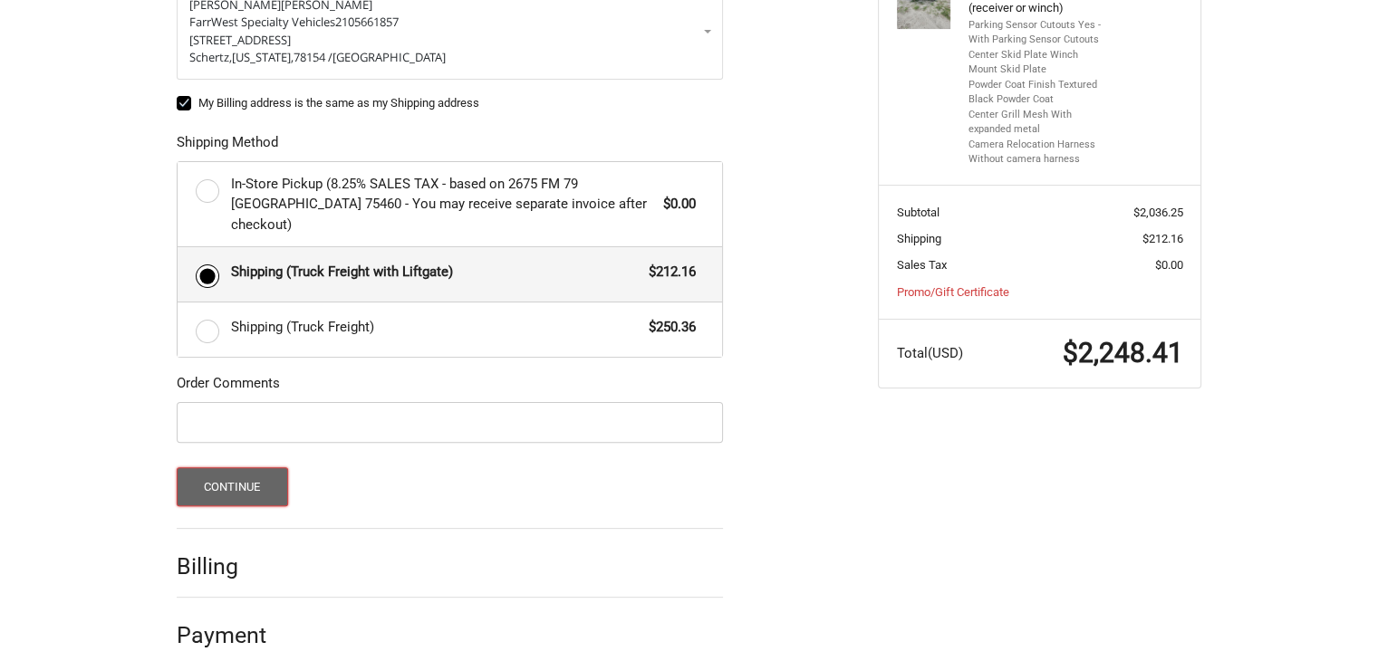
click at [255, 467] on button "Continue" at bounding box center [232, 486] width 111 height 39
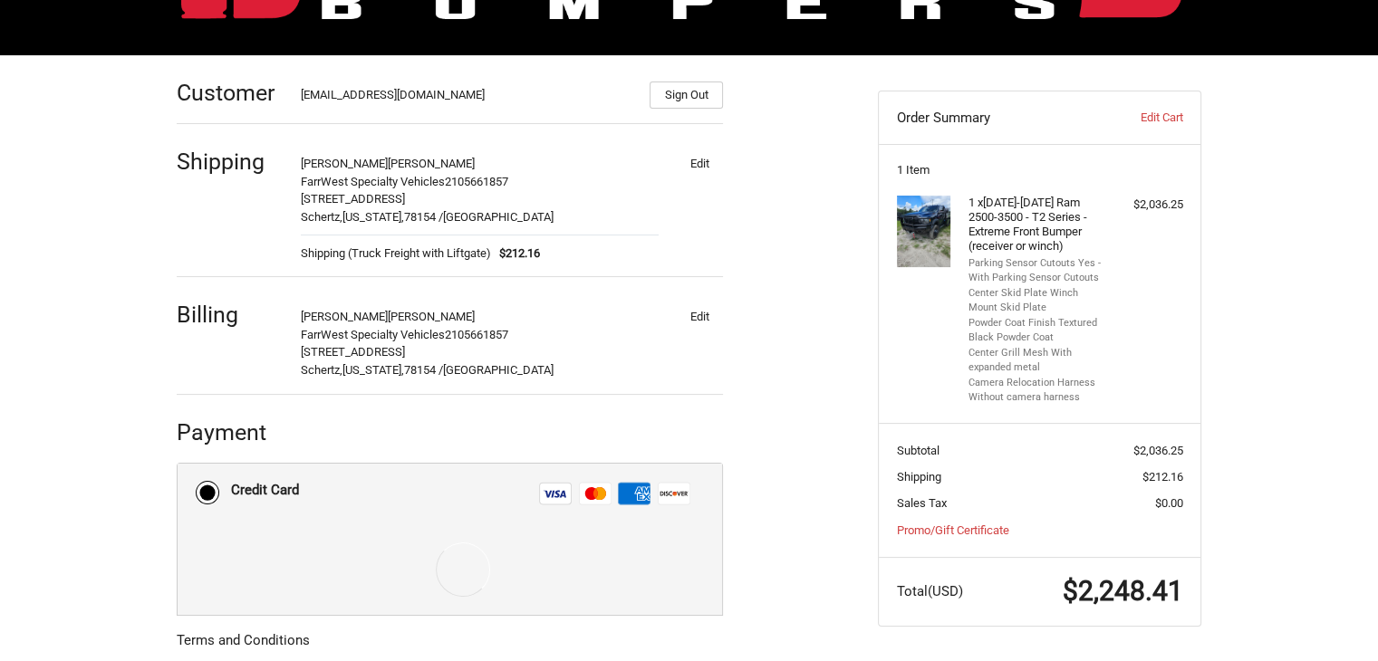
scroll to position [348, 0]
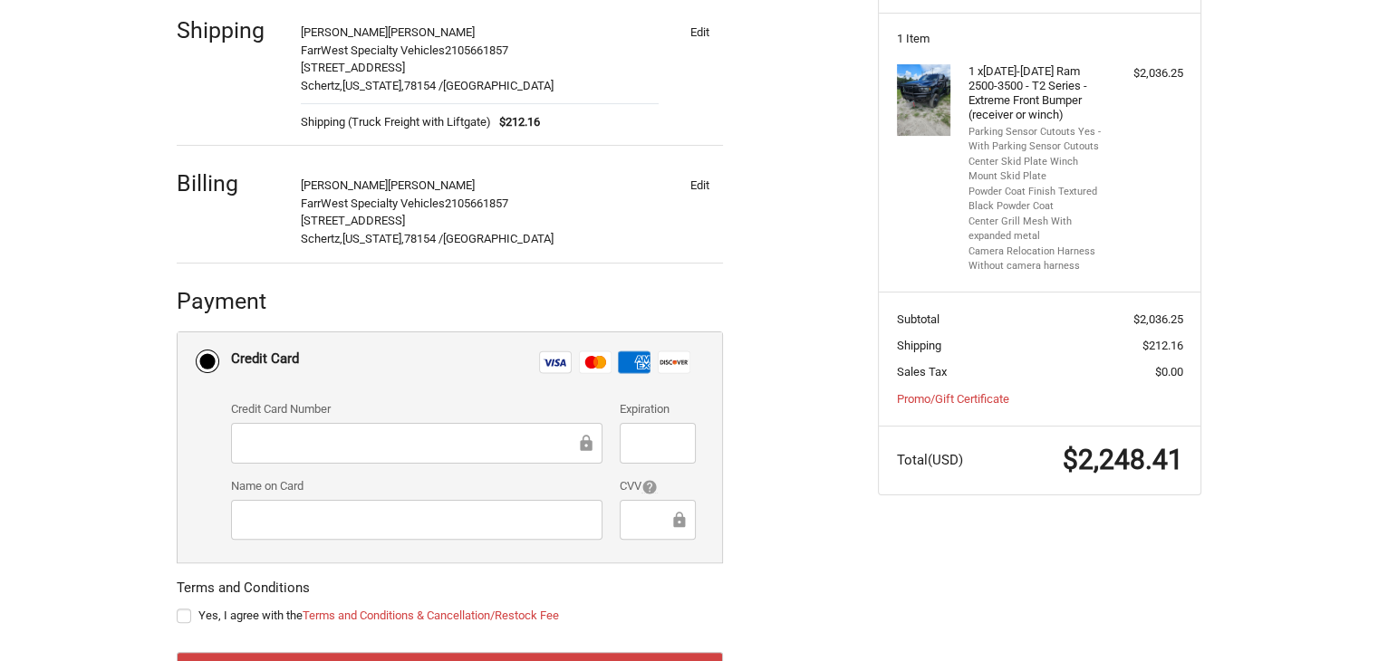
click at [187, 618] on label "Yes, I agree with the Terms and Conditions & Cancellation/Restock Fee" at bounding box center [450, 616] width 546 height 14
click at [178, 608] on input "Yes, I agree with the Terms and Conditions & Cancellation/Restock Fee" at bounding box center [177, 607] width 1 height 1
checkbox input "true"
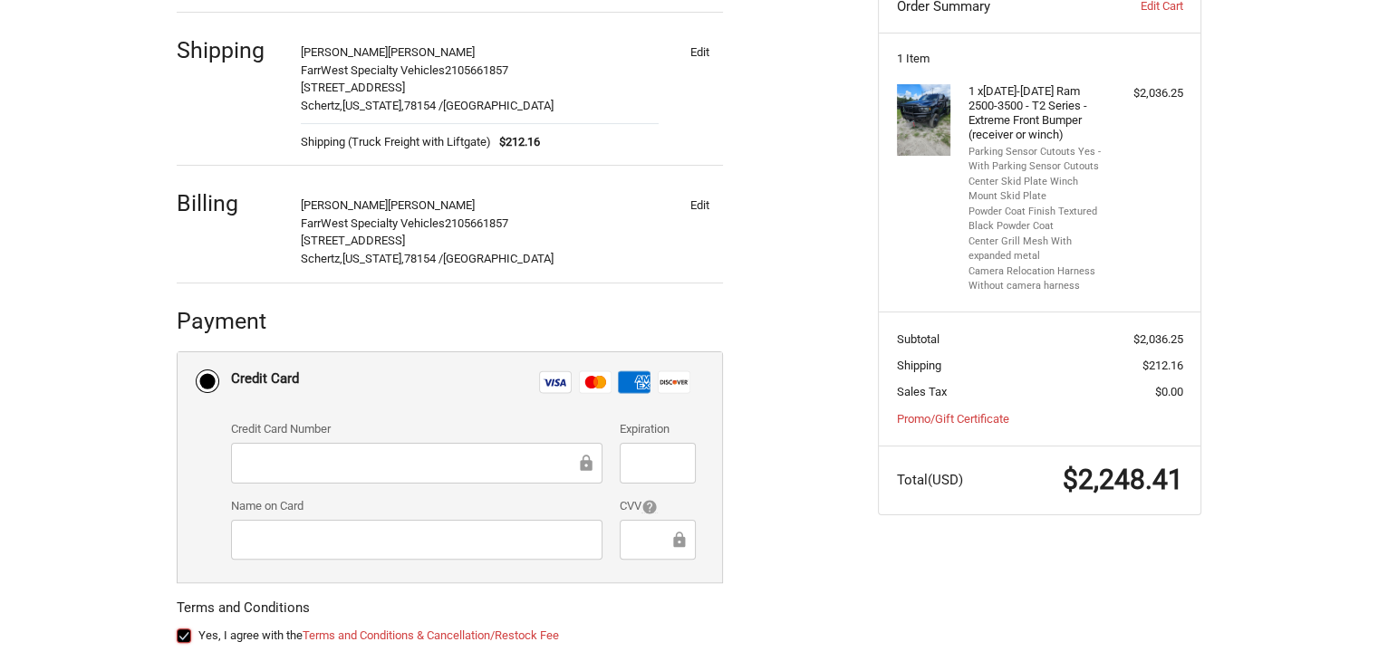
scroll to position [426, 0]
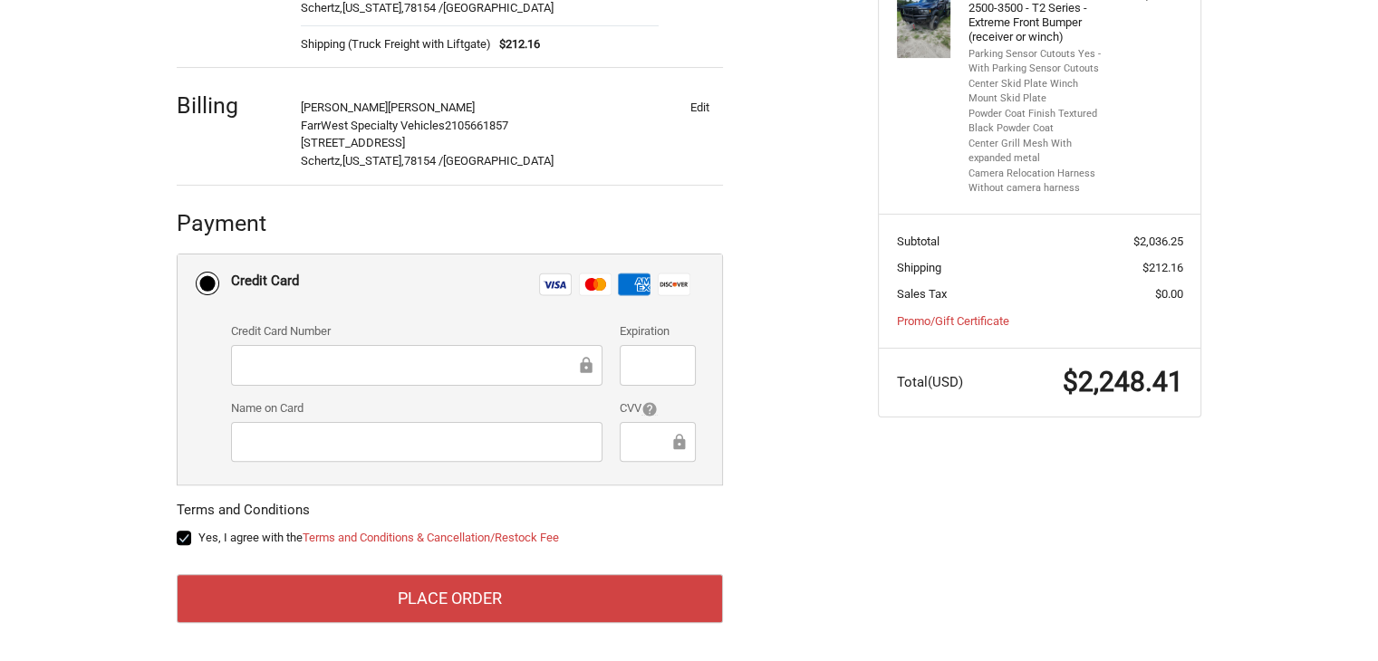
click at [381, 375] on div at bounding box center [416, 365] width 371 height 41
click at [400, 351] on div at bounding box center [416, 365] width 371 height 41
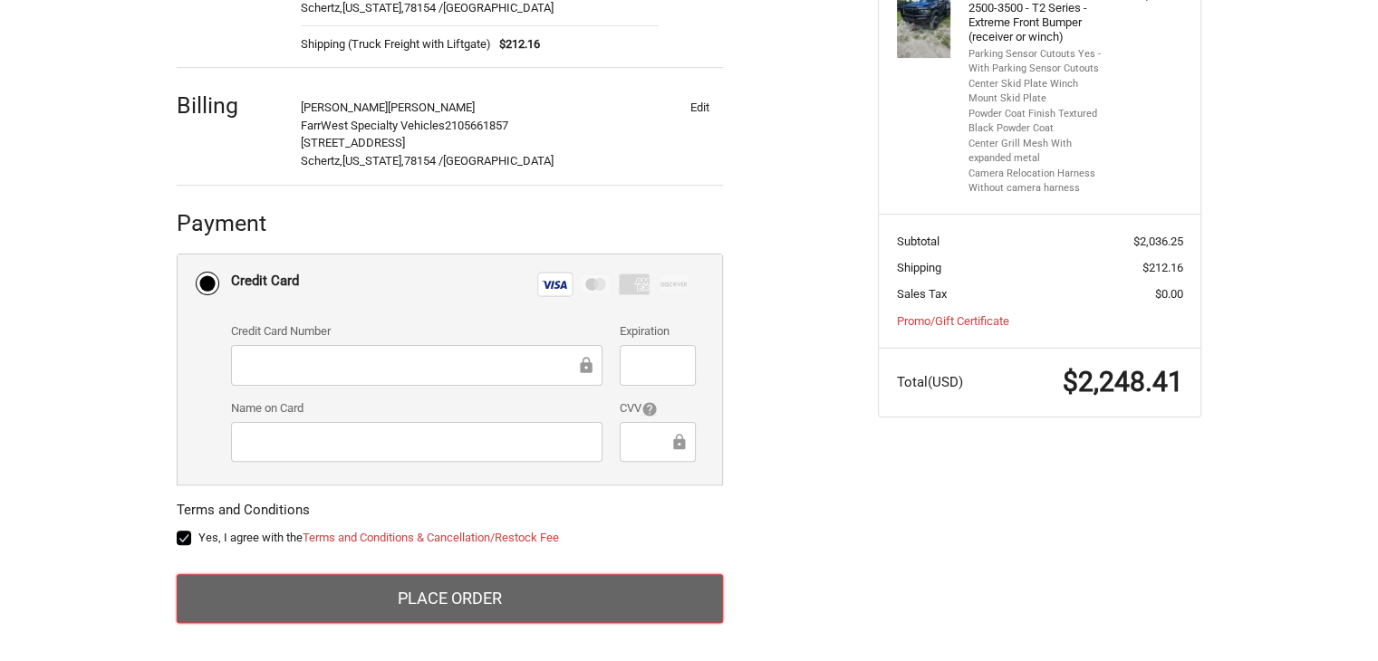
click at [620, 604] on button "Place Order" at bounding box center [450, 598] width 546 height 49
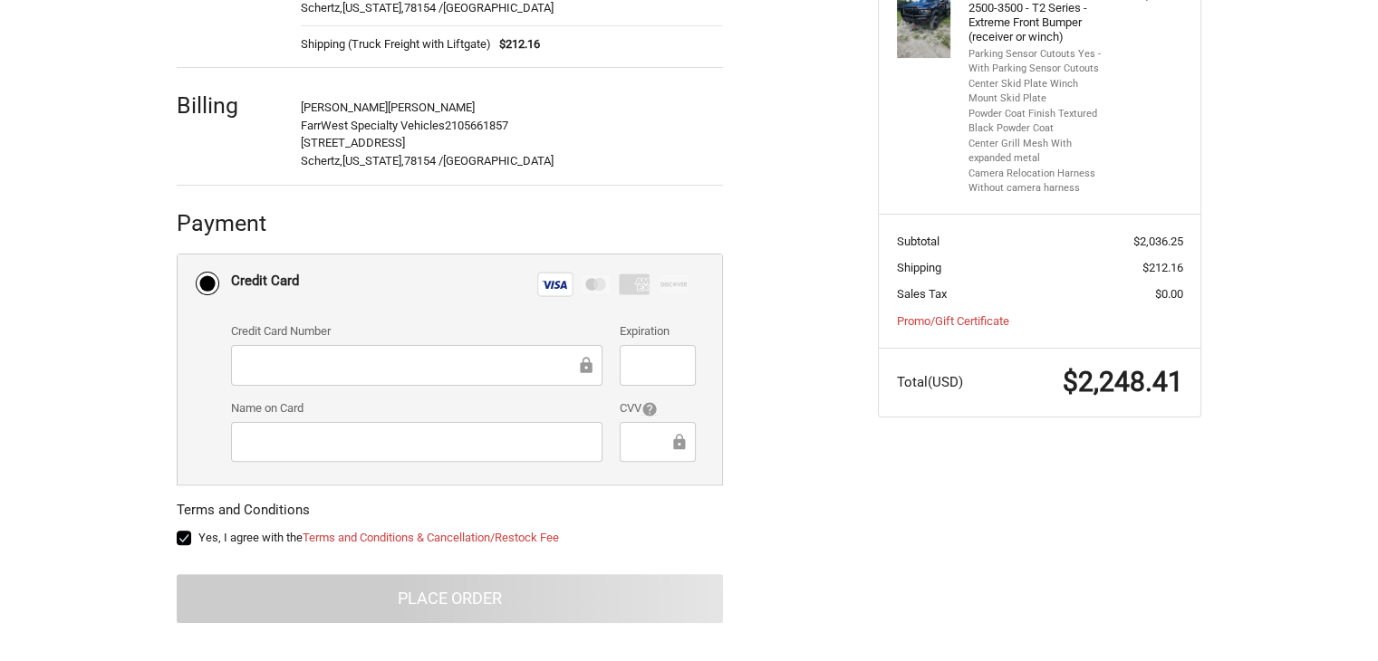
scroll to position [115, 0]
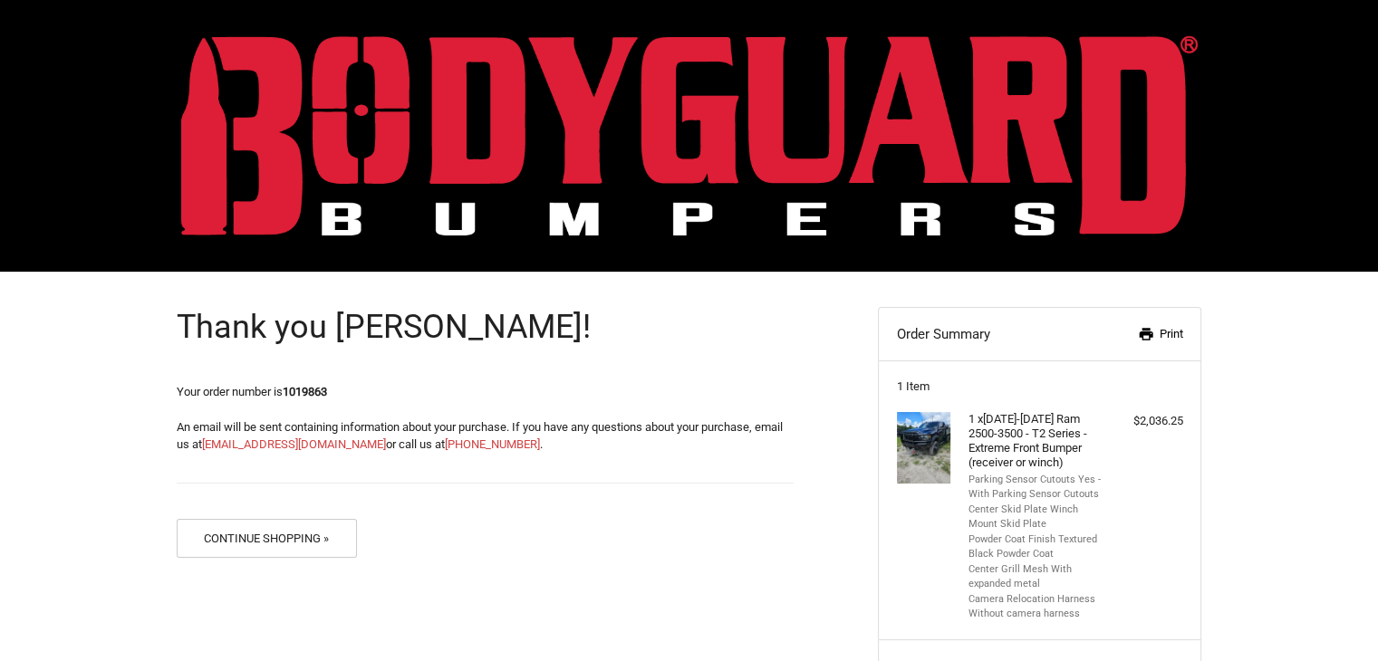
drag, startPoint x: 1149, startPoint y: 337, endPoint x: 736, endPoint y: 439, distance: 425.5
click at [1149, 337] on icon at bounding box center [1146, 334] width 16 height 16
